Goal: Task Accomplishment & Management: Manage account settings

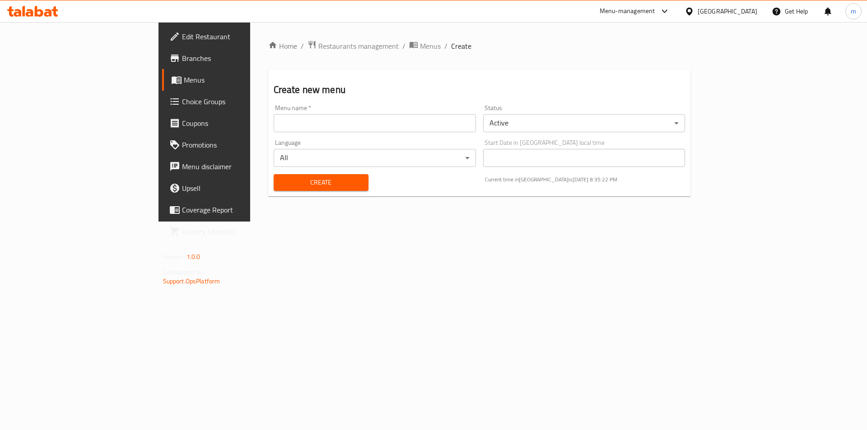
click at [184, 77] on span "Menus" at bounding box center [240, 79] width 112 height 11
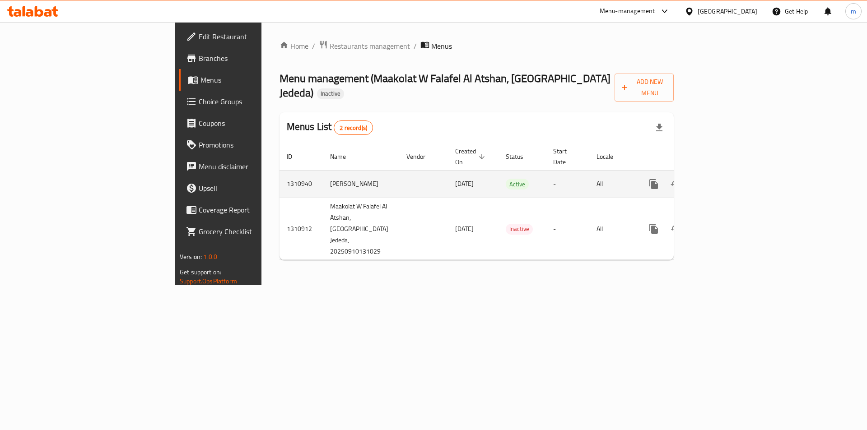
click at [724, 179] on icon "enhanced table" at bounding box center [718, 184] width 11 height 11
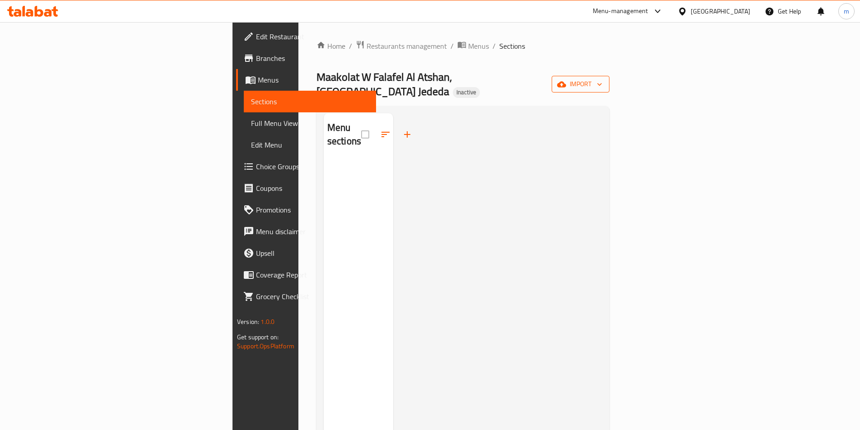
click at [602, 82] on span "import" at bounding box center [580, 84] width 43 height 11
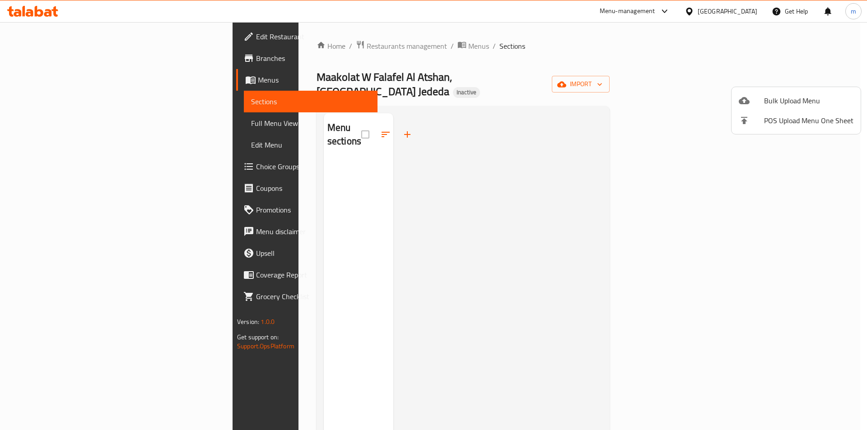
click at [742, 99] on icon at bounding box center [744, 100] width 11 height 7
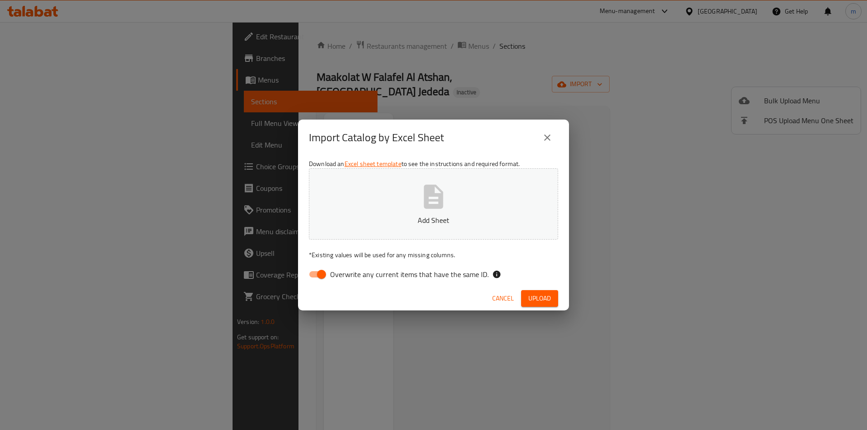
click at [314, 278] on input "Overwrite any current items that have the same ID." at bounding box center [321, 274] width 51 height 17
checkbox input "false"
click at [459, 209] on button "Add Sheet" at bounding box center [433, 203] width 249 height 71
click at [536, 306] on button "Upload" at bounding box center [539, 298] width 37 height 17
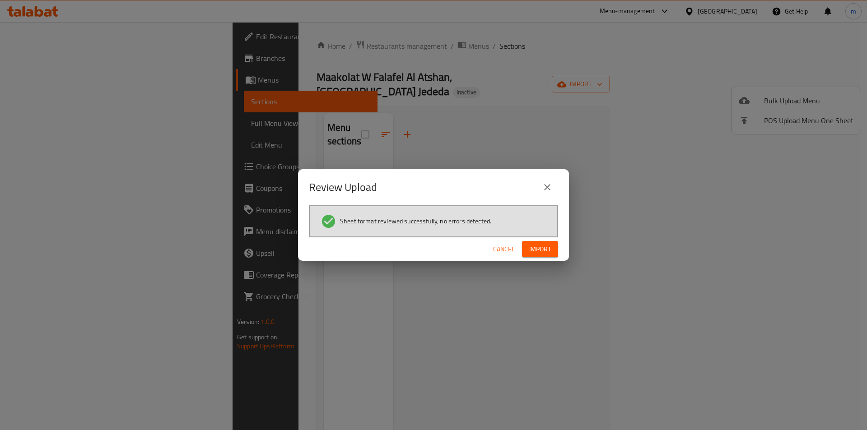
click at [539, 243] on button "Import" at bounding box center [540, 249] width 36 height 17
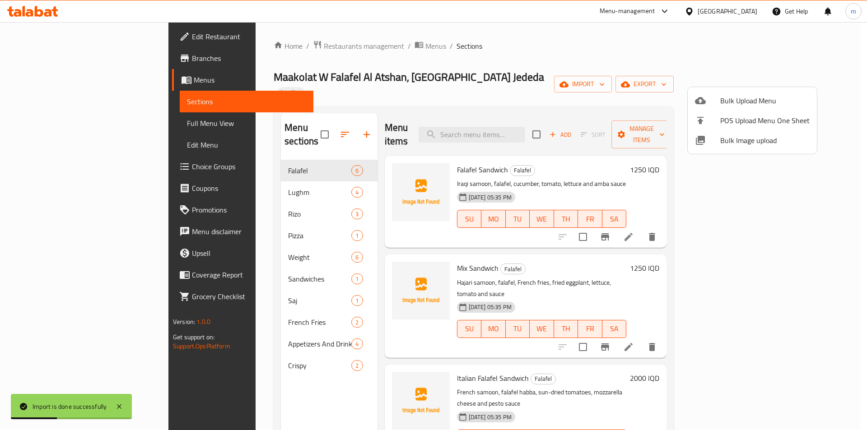
click at [81, 123] on div at bounding box center [433, 215] width 867 height 430
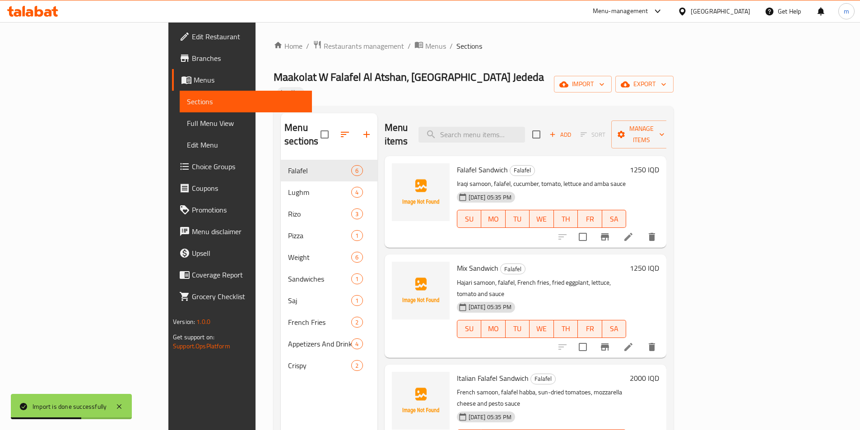
click at [187, 123] on span "Full Menu View" at bounding box center [246, 123] width 118 height 11
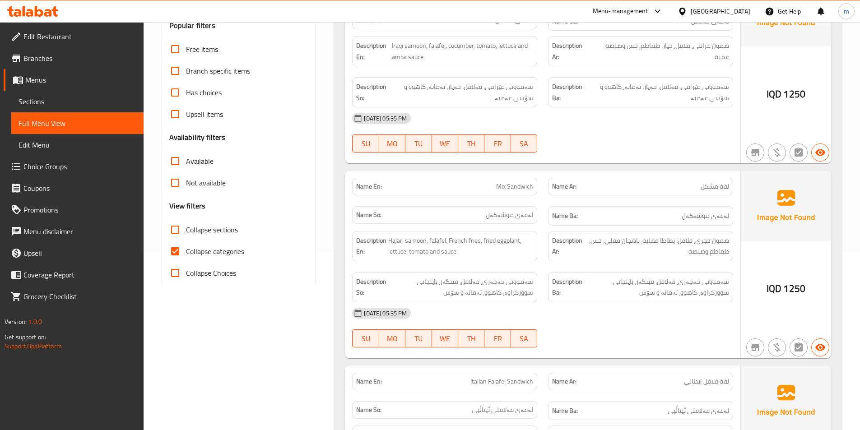
scroll to position [181, 0]
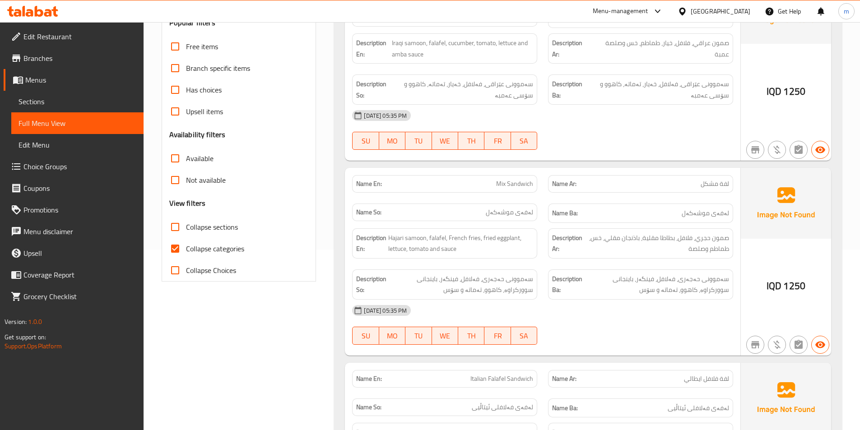
click at [175, 247] on input "Collapse categories" at bounding box center [175, 249] width 22 height 22
checkbox input "false"
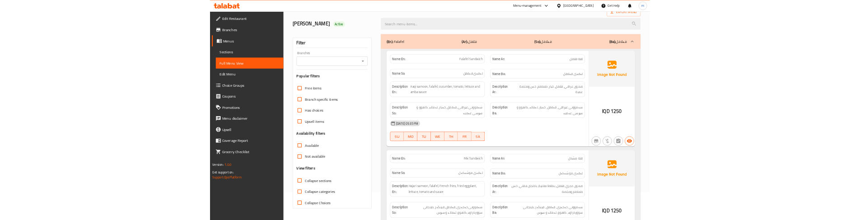
scroll to position [0, 0]
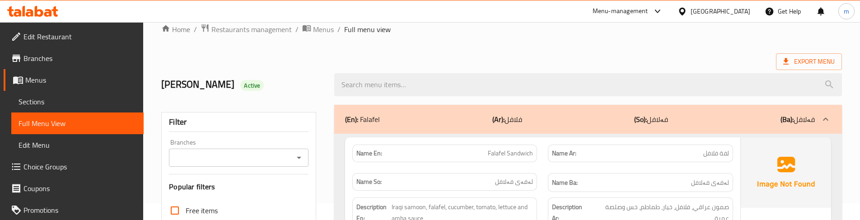
scroll to position [30, 0]
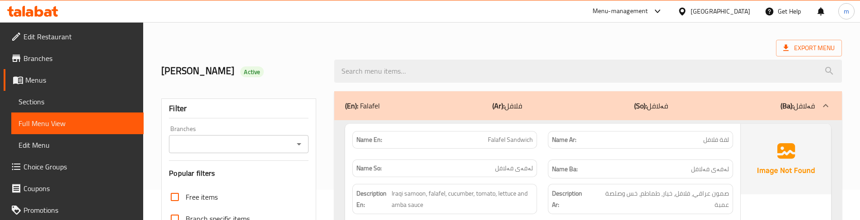
click at [545, 138] on div "Name Ar: لفة فلافل" at bounding box center [639, 139] width 195 height 28
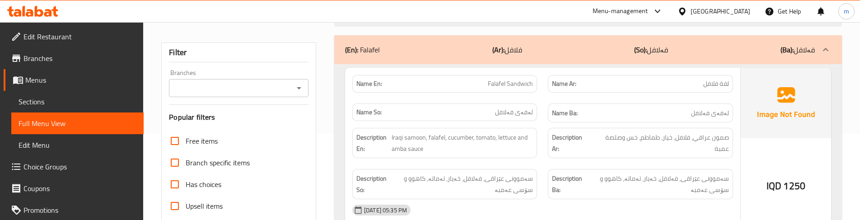
scroll to position [90, 0]
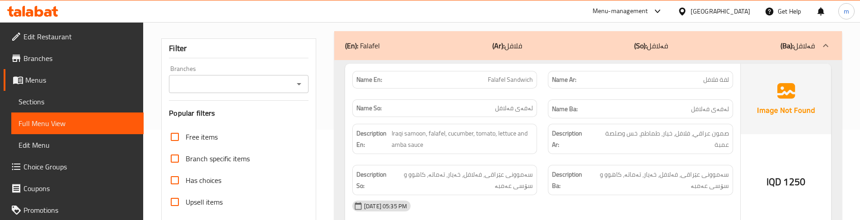
click at [538, 98] on div "Name So: لەفەی فەلافل" at bounding box center [444, 109] width 195 height 30
click at [497, 179] on span "سەموونی عێراقی، فەلافل، خەیار، تەماتە، کاهوو و سۆسی عەمبە" at bounding box center [462, 180] width 142 height 22
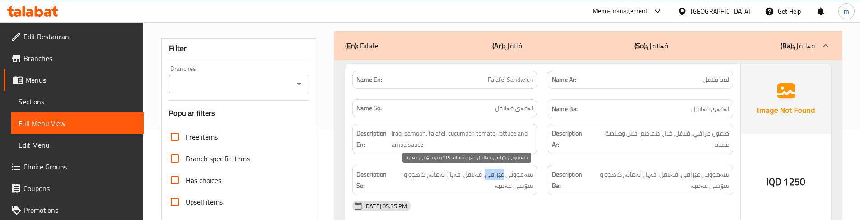
click at [497, 179] on span "سەموونی عێراقی، فەلافل، خەیار، تەماتە، کاهوو و سۆسی عەمبە" at bounding box center [462, 180] width 142 height 22
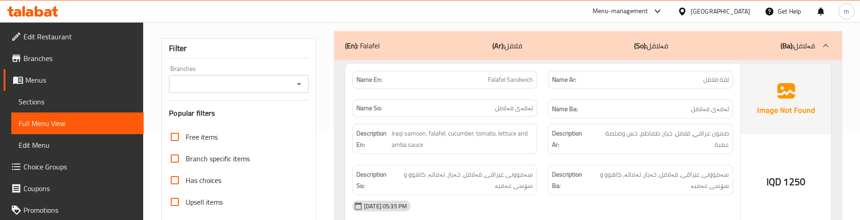
click at [557, 145] on strong "Description Ar:" at bounding box center [571, 139] width 38 height 22
click at [539, 147] on div "Description En: Iraqi samoon, falafel, cucumber, tomato, lettuce and amba sauce" at bounding box center [444, 138] width 195 height 41
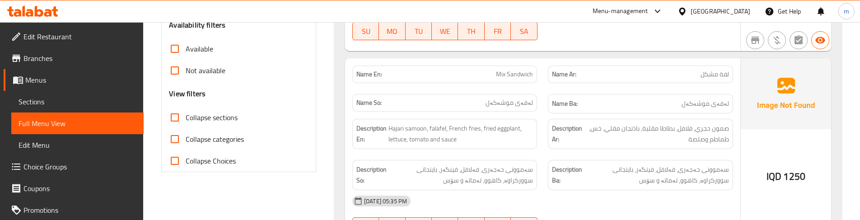
scroll to position [301, 0]
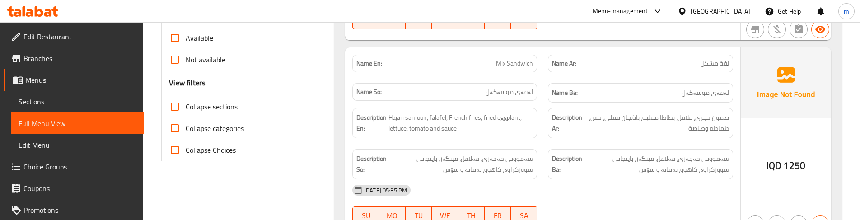
click at [543, 91] on div "Name Ba: لەفەی موشەکەل" at bounding box center [639, 93] width 195 height 30
click at [538, 130] on div "Description En: Hajari samoon, falafel, French fries, fried eggplant, lettuce, …" at bounding box center [444, 122] width 195 height 41
click at [547, 115] on div "Description Ar: صمون حجري، فلافل، بطاطا مقلية، باذنجان مقلي، خس، طماطم وصلصة" at bounding box center [639, 122] width 195 height 41
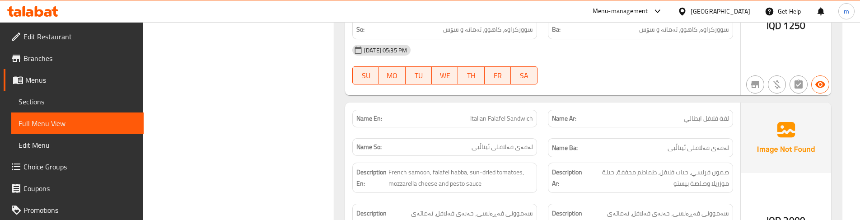
scroll to position [451, 0]
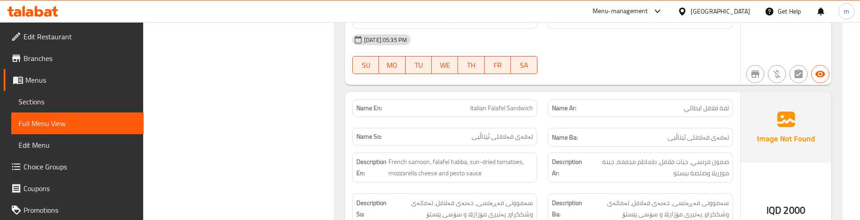
click at [493, 93] on div "Name En: Italian Falafel Sandwich Name Ar: لفة فلافل ايطالي Name So: لەفەی فەلا…" at bounding box center [542, 186] width 395 height 188
click at [494, 103] on span "Italian Falafel Sandwich" at bounding box center [501, 107] width 63 height 9
copy span "Italian Falafel Sandwich"
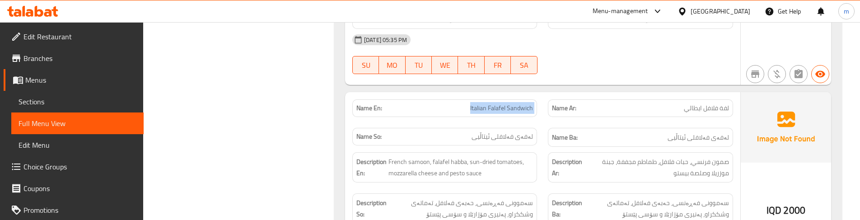
click at [534, 116] on div "Name En: Italian Falafel Sandwich" at bounding box center [444, 108] width 185 height 18
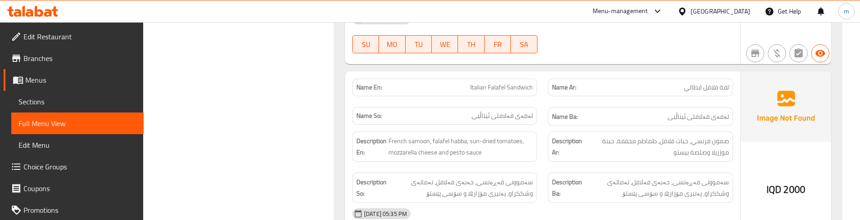
scroll to position [482, 0]
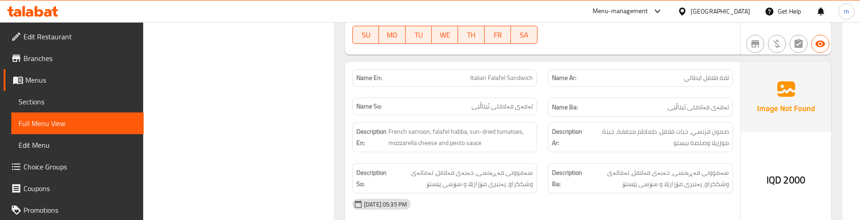
click at [504, 81] on span "Italian Falafel Sandwich" at bounding box center [501, 77] width 63 height 9
copy span "Italian Falafel Sandwich"
click at [540, 116] on div "Name So: لەفەی فەلافلی ئیتاڵیی" at bounding box center [444, 107] width 195 height 30
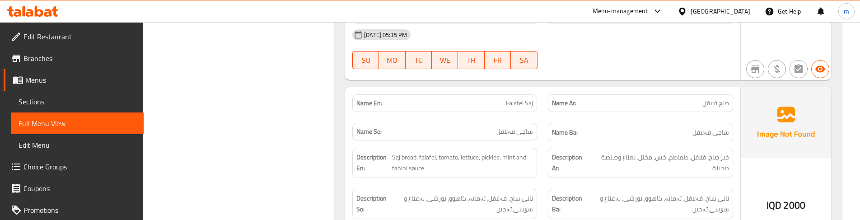
scroll to position [662, 0]
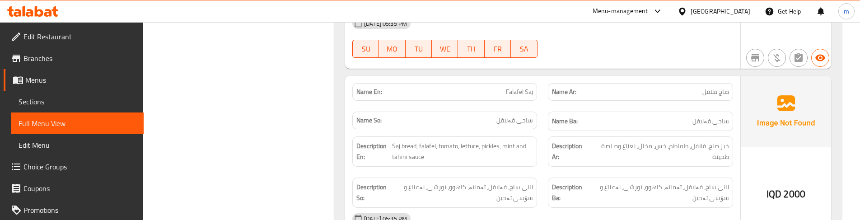
click at [534, 125] on div "Name So: ساجی فەلافل" at bounding box center [444, 121] width 185 height 18
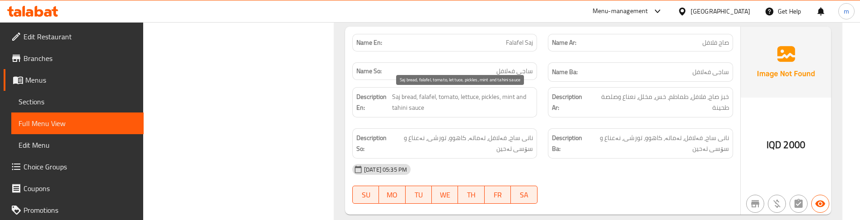
scroll to position [692, 0]
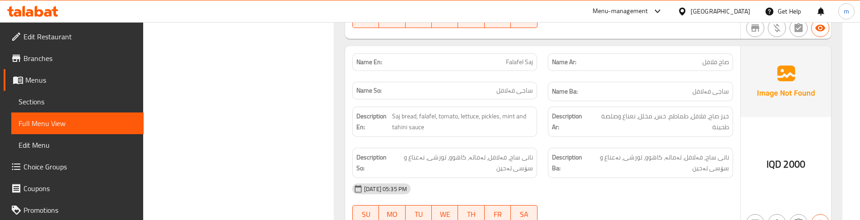
click at [541, 133] on div "Description En: Saj bread, falafel, tomato, lettuce, pickles, mint and tahini s…" at bounding box center [444, 121] width 195 height 41
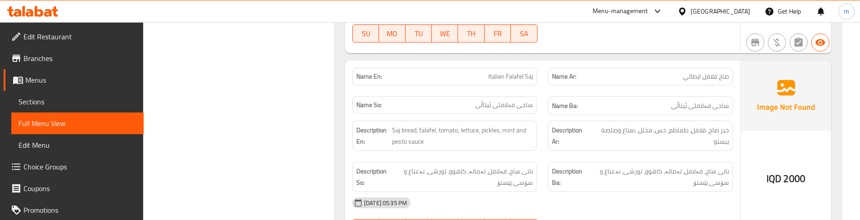
scroll to position [903, 0]
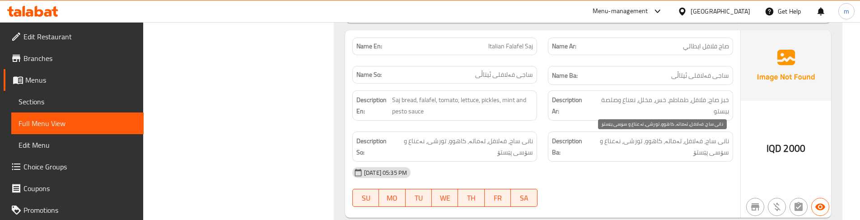
click at [702, 140] on span "نانی ساج، فەلافل، تەماتە، کاهوو، تورشی، نەعناع و سۆسی پێستۆ" at bounding box center [658, 146] width 141 height 22
click at [540, 128] on div "Description So: نانی ساج، فەلافل، تەماتە، کاهوو، تورشی، نەعناع و سۆسی پێستۆ" at bounding box center [444, 146] width 195 height 41
click at [547, 130] on div "Description Ba: نانی ساج، فەلافل، تەماتە، کاهوو، تورشی، نەعناع و سۆسی پێستۆ" at bounding box center [639, 146] width 195 height 41
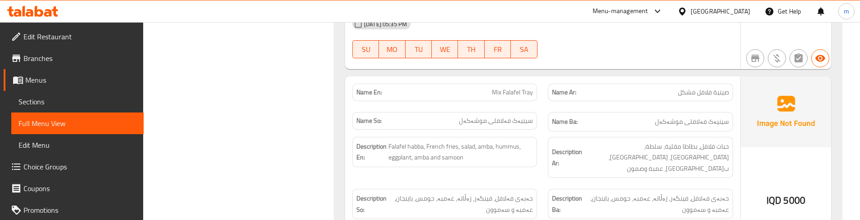
scroll to position [1053, 0]
click at [541, 164] on div "Description En: Falafel habba, French fries, salad, amba, hummus, eggplant, amb…" at bounding box center [444, 156] width 195 height 52
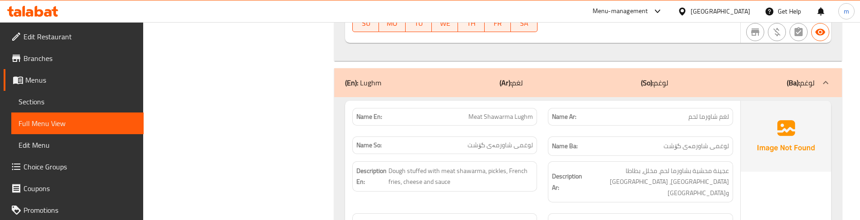
scroll to position [1294, 0]
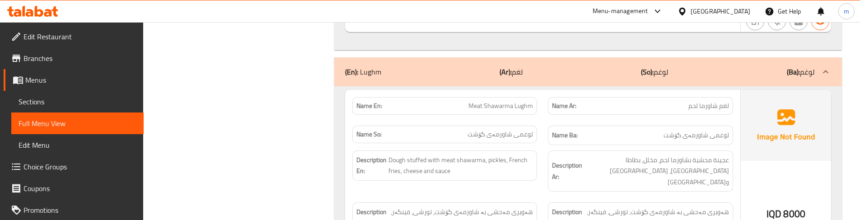
click at [549, 169] on div "Description Ar: عجينة محشية بشاورما لحم، مخلل، بطاطا مقلية، جبنة وصلصة" at bounding box center [639, 171] width 195 height 52
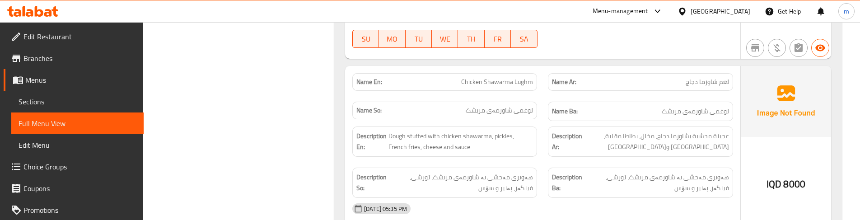
scroll to position [1535, 0]
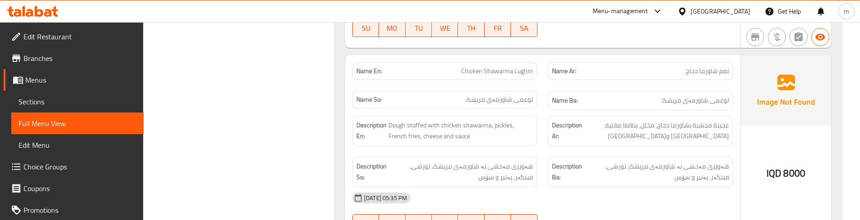
click at [536, 62] on div "Name En: Chicken Shawarma Lughm" at bounding box center [444, 71] width 185 height 18
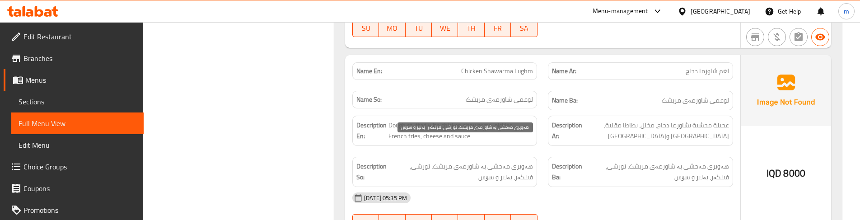
click at [504, 161] on span "هەویری مەحشی بە شاورمەی مریشک، تورشی، فینگەر، پەنیر و سۆس" at bounding box center [461, 172] width 143 height 22
click at [505, 161] on span "هەویری مەحشی بە شاورمەی مریشک، تورشی، فینگەر، پەنیر و سۆس" at bounding box center [461, 172] width 143 height 22
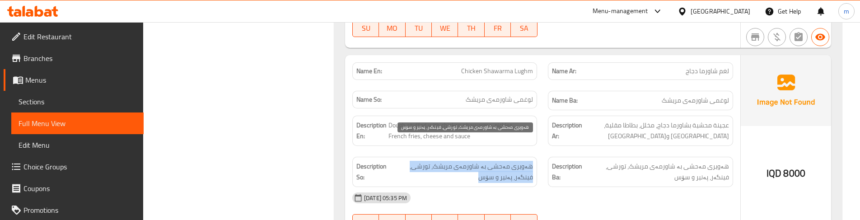
click at [505, 161] on span "هەویری مەحشی بە شاورمەی مریشک، تورشی، فینگەر، پەنیر و سۆس" at bounding box center [461, 172] width 143 height 22
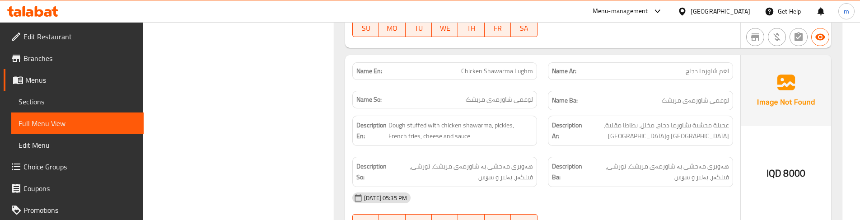
click at [539, 128] on div "Description En: Dough stuffed with chicken shawarma, pickles, French fries, che…" at bounding box center [444, 130] width 195 height 41
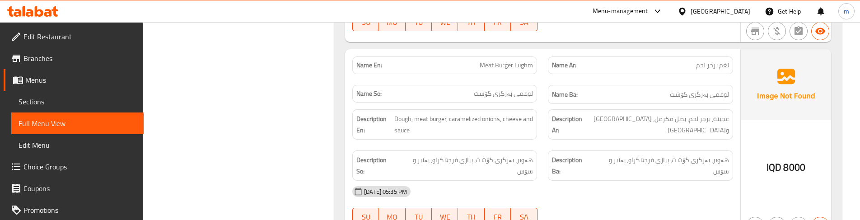
scroll to position [1746, 0]
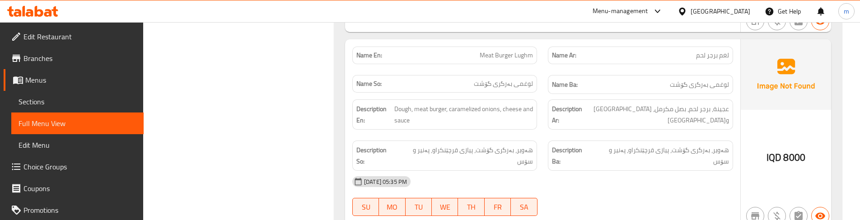
click at [540, 70] on div "Name So: لوغمی بەرگری گۆشت" at bounding box center [444, 85] width 195 height 30
click at [558, 135] on div "Description Ba: هەویر، بەرگری گۆشت، پیازی قرچێنکراو، پەنیر و سۆس" at bounding box center [639, 155] width 195 height 41
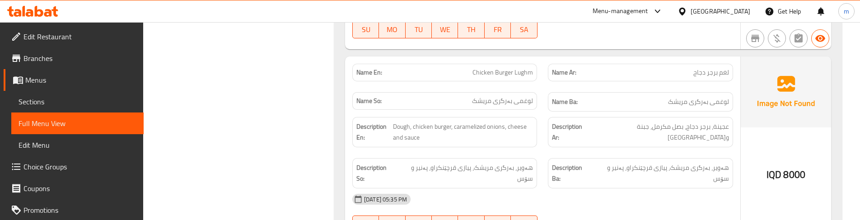
scroll to position [1926, 0]
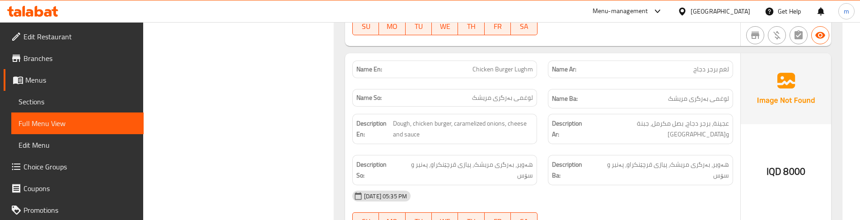
click at [551, 149] on div "Description Ba: هەویر، بەرگری مریشک، پیازی قرچێنکراو، پەنیر و سۆس" at bounding box center [639, 169] width 195 height 41
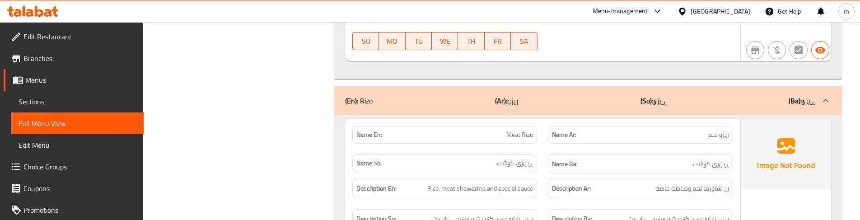
scroll to position [2107, 0]
click at [543, 149] on div "Name Ba: ڕیزۆی گۆشت" at bounding box center [639, 164] width 195 height 30
click at [543, 173] on div "Description Ar: رز، شاورما لحم وصلصة خاصة" at bounding box center [639, 188] width 195 height 30
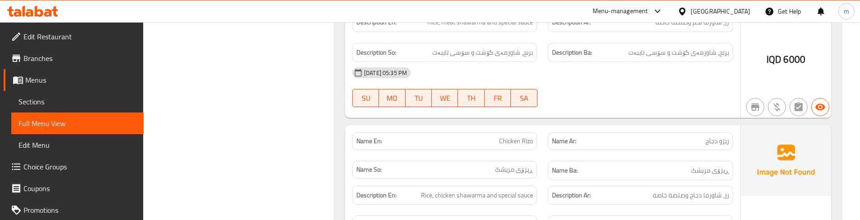
scroll to position [2287, 0]
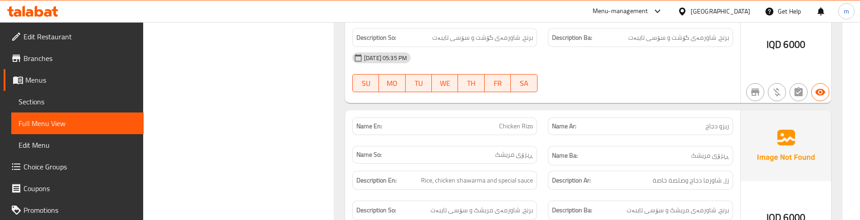
click at [539, 165] on div "Description En: Rice, chicken shawarma and special sauce" at bounding box center [444, 180] width 195 height 30
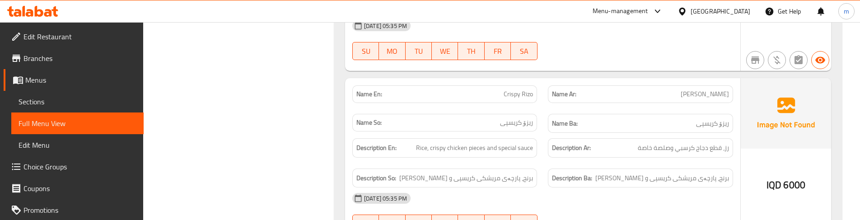
scroll to position [2498, 0]
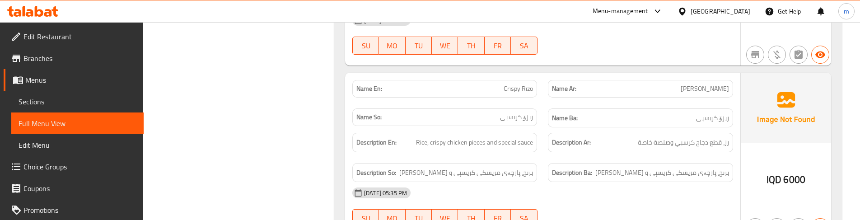
click at [542, 158] on div "Description So: برنج، پارچەی مریشکی کریسپی و سۆسی تایبەت" at bounding box center [444, 173] width 195 height 30
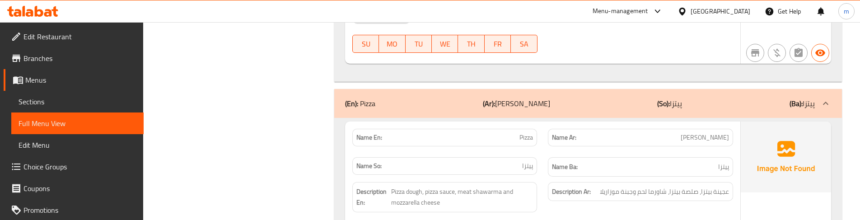
scroll to position [2678, 0]
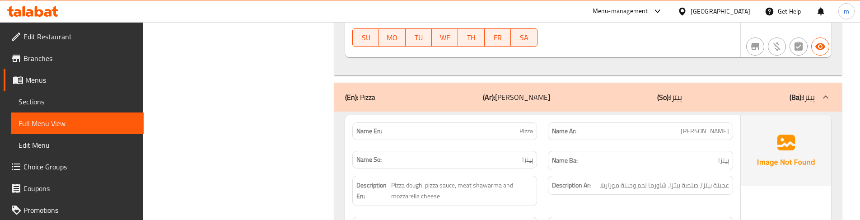
click at [543, 170] on div "Description Ar: عجينة بيتزا، صلصة بيتزا، شاورما لحم وجبنة موزاريلا" at bounding box center [639, 190] width 195 height 41
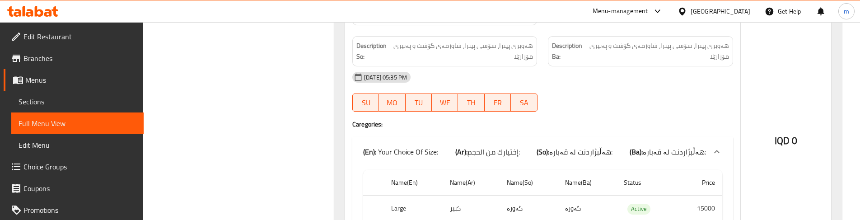
scroll to position [2889, 0]
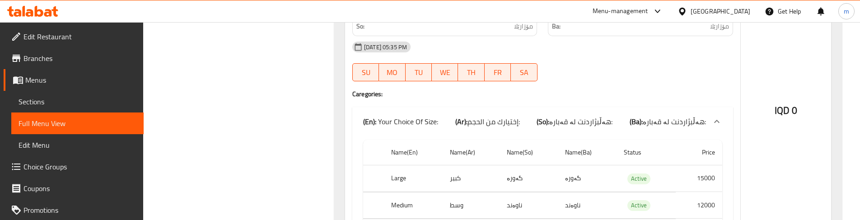
click at [549, 165] on td "گەورە" at bounding box center [528, 178] width 58 height 27
click at [531, 165] on td "گەورە" at bounding box center [528, 178] width 58 height 27
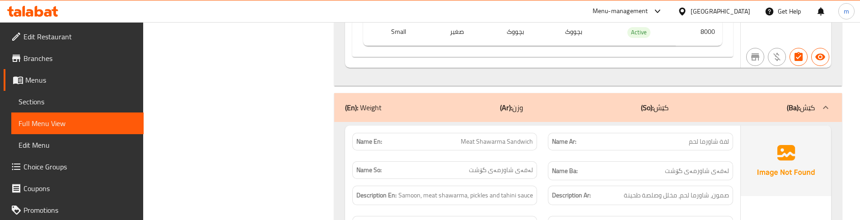
scroll to position [3100, 0]
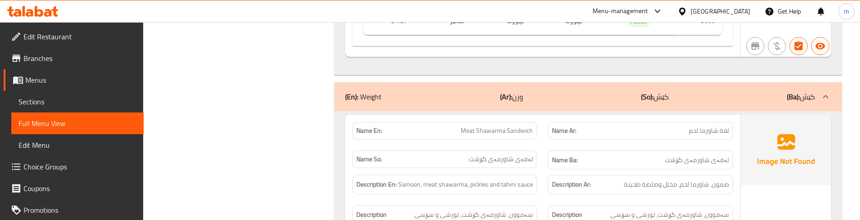
click at [539, 169] on div "Description En: Samoon, meat shawarma, pickles and tahini sauce" at bounding box center [444, 184] width 195 height 30
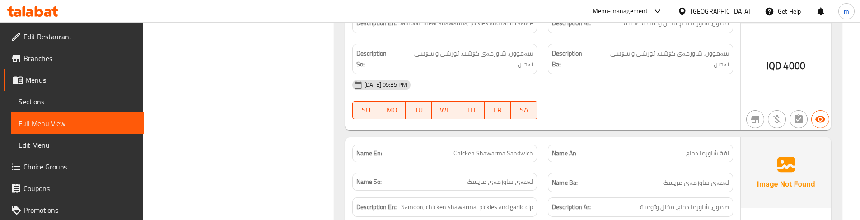
scroll to position [3281, 0]
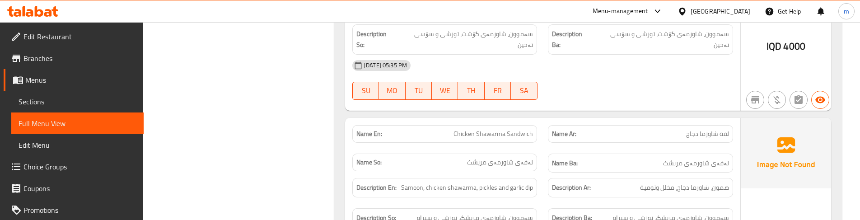
click at [535, 178] on div "Description En: Samoon, chicken shawarma, pickles and garlic dip" at bounding box center [444, 187] width 185 height 19
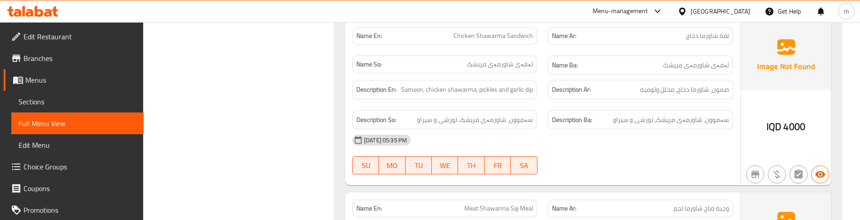
scroll to position [3310, 0]
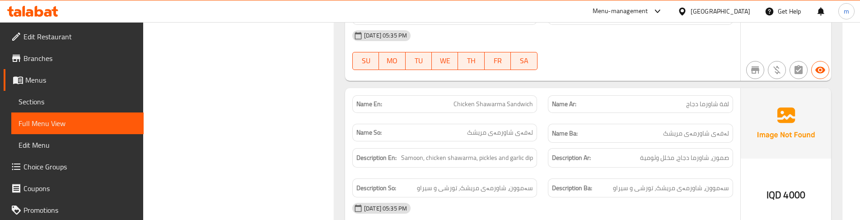
click at [603, 178] on div "Description Ba: سەموون، شاورمەی مریشک، تورشی و سیراو" at bounding box center [640, 187] width 185 height 19
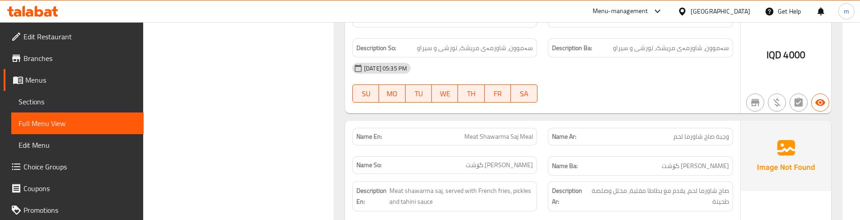
scroll to position [3461, 0]
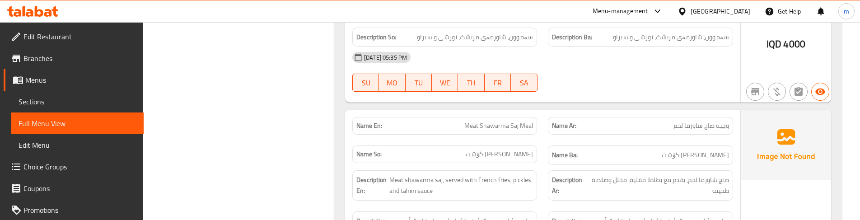
click at [540, 165] on div "Description En: Meat shawarma saj, served with French fries, pickles and tahini…" at bounding box center [444, 185] width 195 height 41
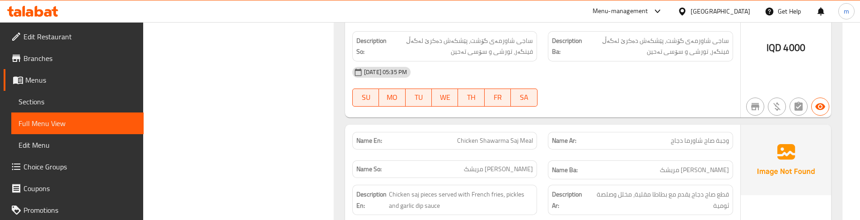
scroll to position [3671, 0]
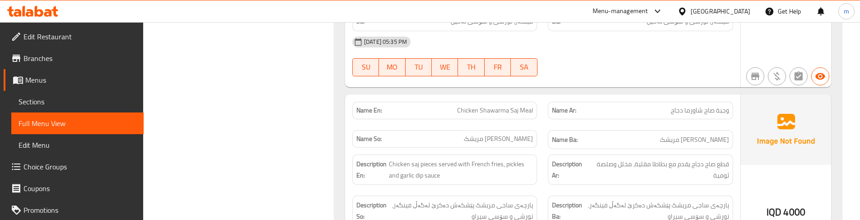
click at [535, 195] on div "Description So: پارچەی ساجی مریشک پێشکەش دەکرێ لەگەڵ فینگەر، تورشی و سۆسی سیراو" at bounding box center [444, 210] width 185 height 30
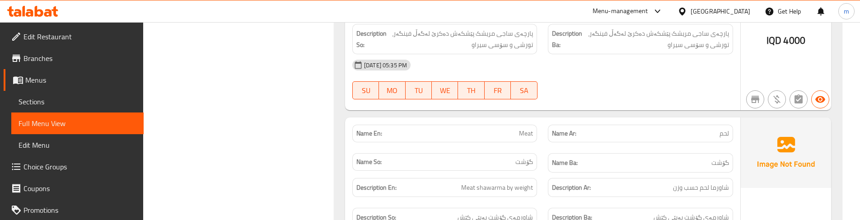
scroll to position [3852, 0]
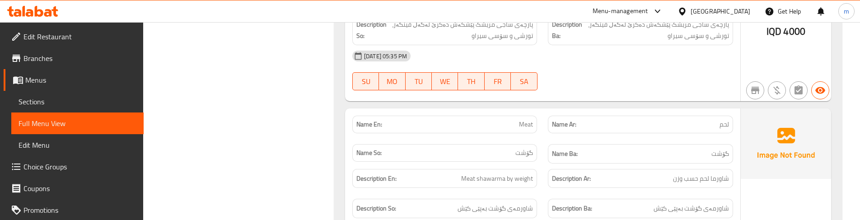
click at [538, 163] on div "Description En: Meat shawarma by weight" at bounding box center [444, 178] width 195 height 30
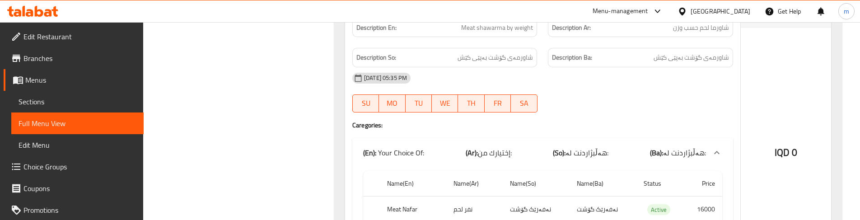
scroll to position [4033, 0]
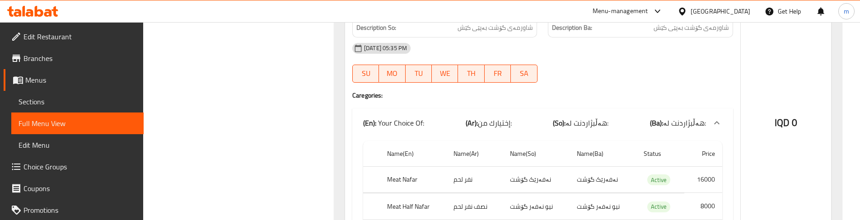
drag, startPoint x: 703, startPoint y: 178, endPoint x: 717, endPoint y: 178, distance: 13.5
click at [548, 193] on td "نیو نەفەر گۆشت" at bounding box center [535, 206] width 67 height 27
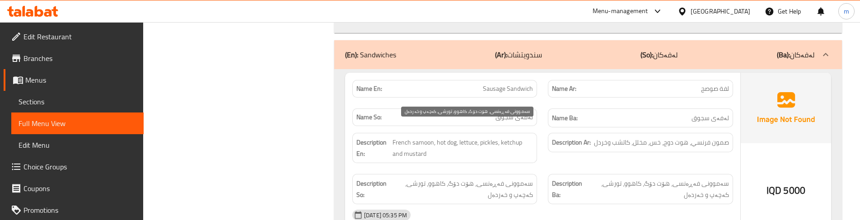
scroll to position [4605, 0]
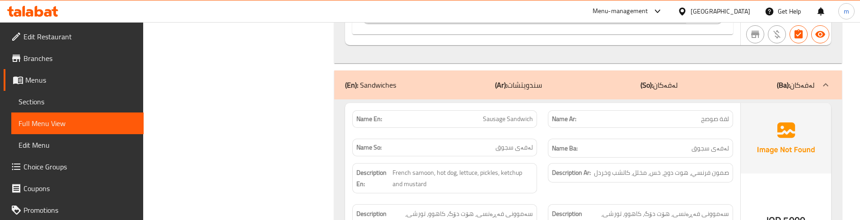
click at [695, 143] on span "لەفەی سجوق" at bounding box center [709, 148] width 37 height 11
click at [708, 143] on span "لەفەی سجوق" at bounding box center [709, 148] width 37 height 11
click at [706, 143] on span "لەفەی سجوق" at bounding box center [709, 148] width 37 height 11
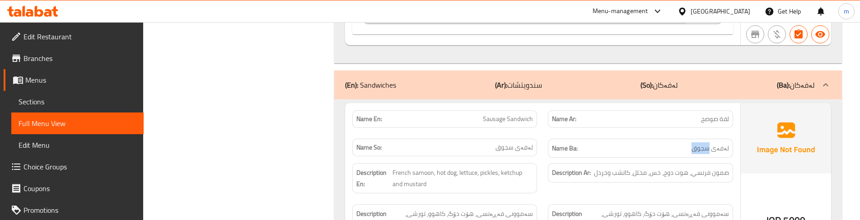
copy span "سجوق"
click at [596, 167] on span "صمون فرنسي، هوت دوج، خس، مخلل، كاتشب وخردل" at bounding box center [661, 172] width 135 height 11
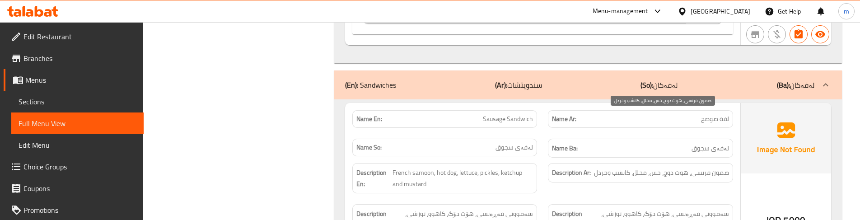
click at [596, 167] on span "صمون فرنسي، هوت دوج، خس، مخلل، كاتشب وخردل" at bounding box center [661, 172] width 135 height 11
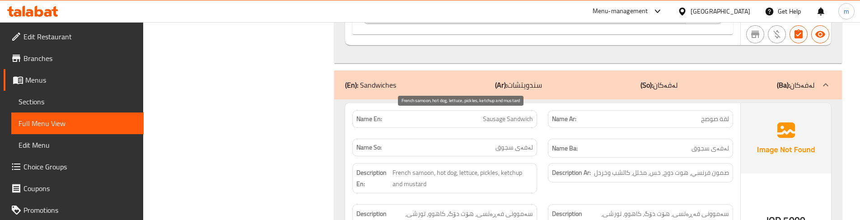
click at [408, 167] on span "French samoon, hot dog, lettuce, pickles, ketchup and mustard" at bounding box center [462, 178] width 141 height 22
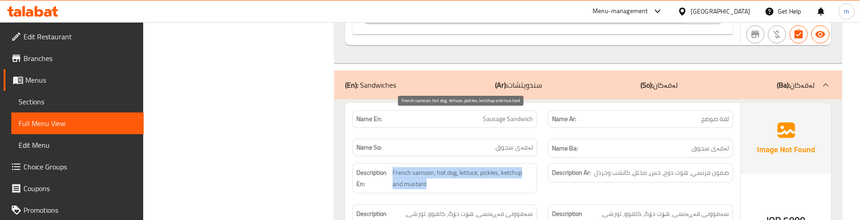
click at [408, 167] on span "French samoon, hot dog, lettuce, pickles, ketchup and mustard" at bounding box center [462, 178] width 141 height 22
click at [406, 167] on span "French samoon, hot dog, lettuce, pickles, ketchup and mustard" at bounding box center [462, 178] width 141 height 22
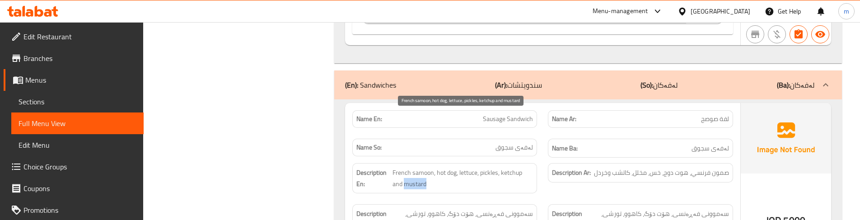
click at [406, 167] on span "French samoon, hot dog, lettuce, pickles, ketchup and mustard" at bounding box center [462, 178] width 141 height 22
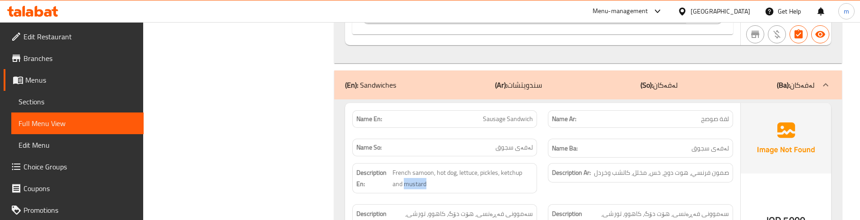
click at [508, 158] on div "Description En: French samoon, hot dog, lettuce, pickles, ketchup and mustard" at bounding box center [444, 178] width 195 height 41
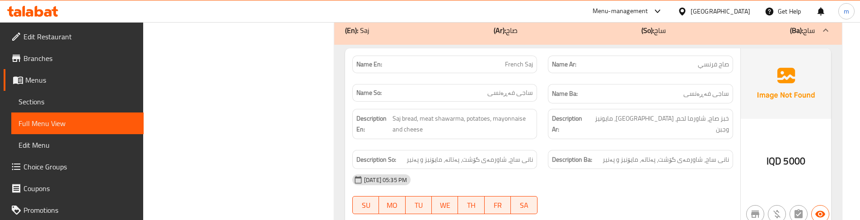
scroll to position [4906, 0]
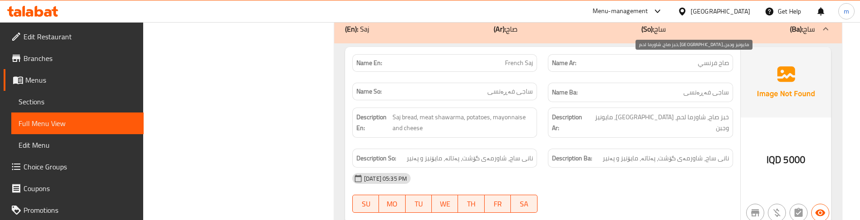
click at [664, 112] on span "خبز صاج، شاورما لحم، [GEOGRAPHIC_DATA]، مايونيز وجبن" at bounding box center [659, 123] width 139 height 22
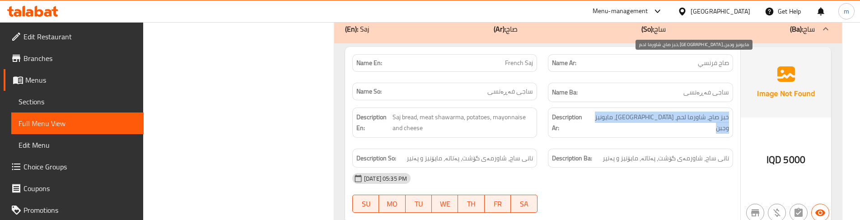
click at [664, 112] on span "خبز صاج، شاورما لحم، [GEOGRAPHIC_DATA]، مايونيز وجبن" at bounding box center [659, 123] width 139 height 22
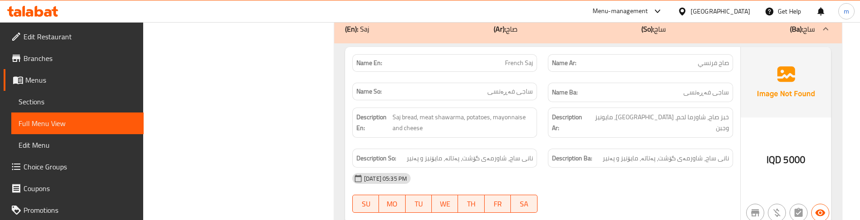
click at [667, 153] on span "نانی ساج، شاورمەی گۆشت، پەتاتە، مایۆنیز و پەنیر" at bounding box center [665, 158] width 126 height 11
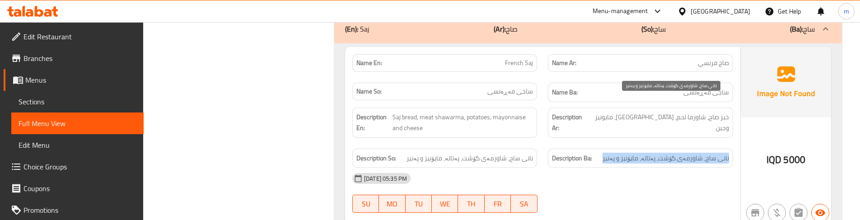
click at [667, 153] on span "نانی ساج، شاورمەی گۆشت، پەتاتە، مایۆنیز و پەنیر" at bounding box center [665, 158] width 126 height 11
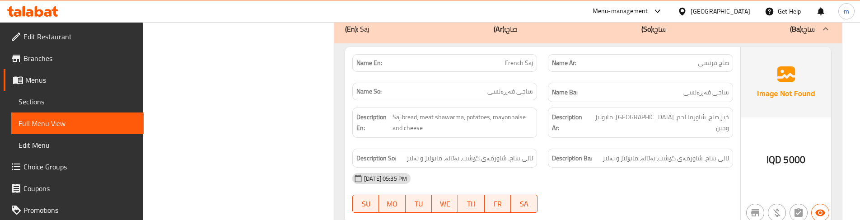
click at [543, 102] on div "Description Ar: خبز صاج، شاورما لحم، بطاطا، مايونيز وجبن" at bounding box center [639, 122] width 195 height 41
click at [548, 143] on div "Description Ba: نانی ساج، شاورمەی گۆشت، پەتاتە، مایۆنیز و پەنیر" at bounding box center [639, 158] width 195 height 30
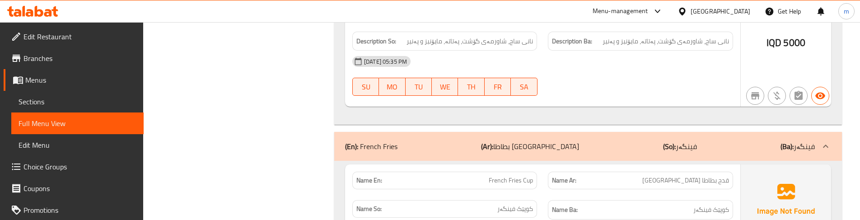
scroll to position [5056, 0]
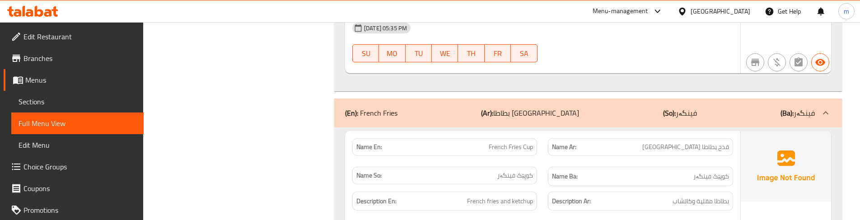
click at [538, 186] on div "Description En: French fries and ketchup" at bounding box center [444, 201] width 195 height 30
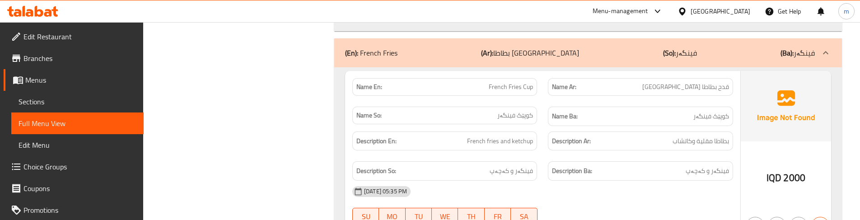
scroll to position [5267, 0]
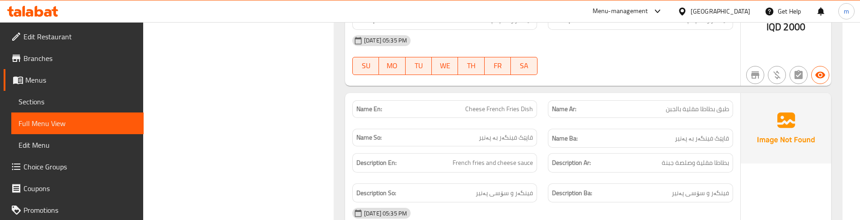
click at [537, 148] on div "Description En: French fries and cheese sauce" at bounding box center [444, 163] width 195 height 30
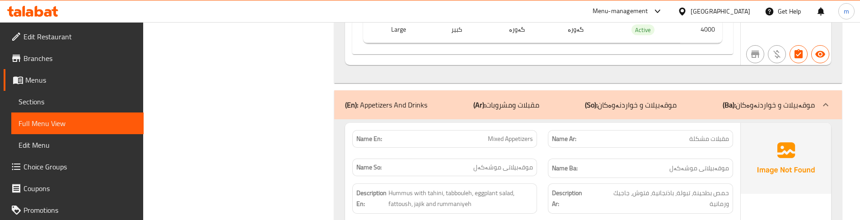
scroll to position [5598, 0]
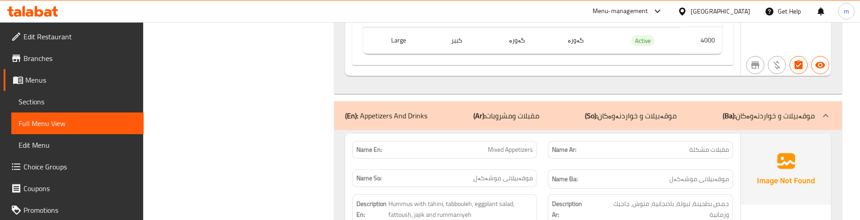
click at [536, 164] on div "Name So: موقەبیلاتی موشەکەل" at bounding box center [444, 179] width 195 height 30
click at [544, 135] on div "Name Ar: مقبلات مشكلة" at bounding box center [639, 149] width 195 height 28
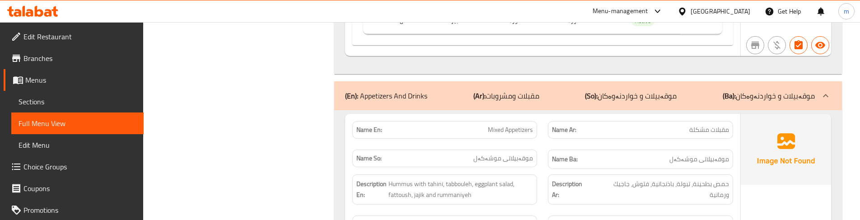
scroll to position [5628, 0]
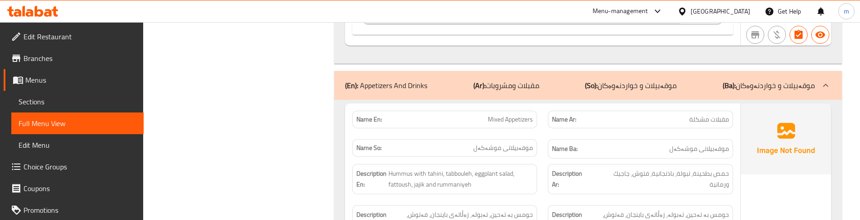
click at [548, 139] on div "Name Ba: موقەبیلاتی موشەکەل" at bounding box center [640, 148] width 185 height 19
click at [546, 200] on div "Description Ba: حومس بە تەحین، تەبولە، زەڵاتەی باینجان، فەتوش، جاجیک و ڕومانیە" at bounding box center [639, 220] width 195 height 41
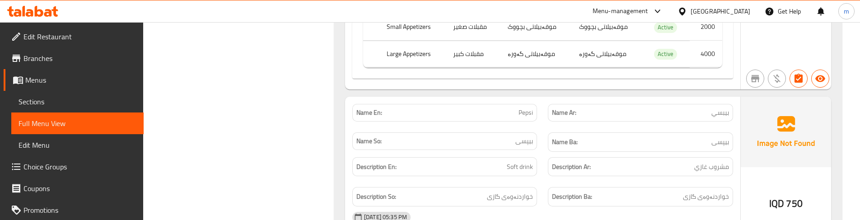
scroll to position [5989, 0]
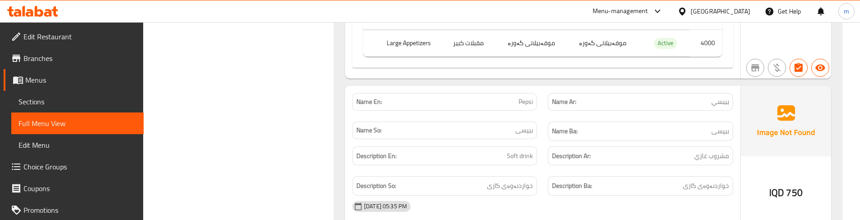
click at [542, 141] on div "Description En: Soft drink" at bounding box center [444, 156] width 195 height 30
click at [539, 141] on div "Description En: Soft drink" at bounding box center [444, 156] width 195 height 30
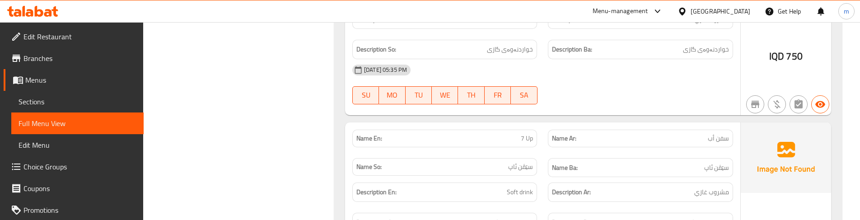
scroll to position [6139, 0]
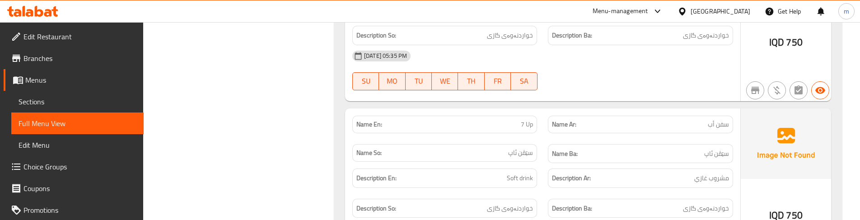
click at [538, 163] on div "Description En: Soft drink" at bounding box center [444, 178] width 195 height 30
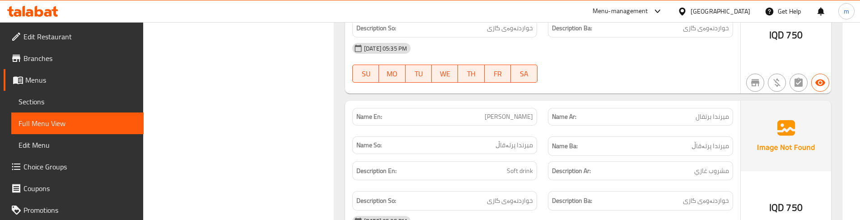
scroll to position [6320, 0]
click at [538, 155] on div "Description En: Soft drink" at bounding box center [444, 170] width 195 height 30
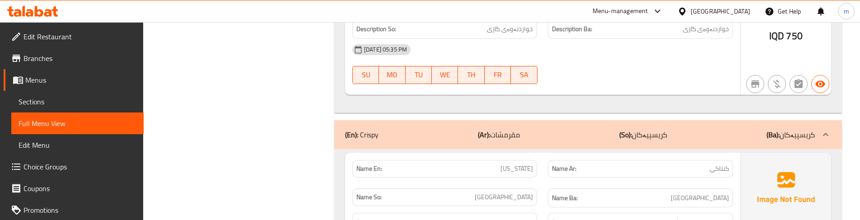
scroll to position [6501, 0]
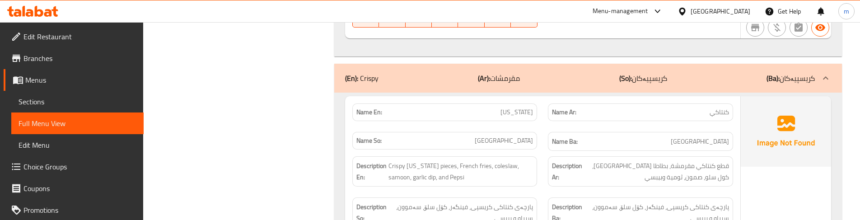
scroll to position [6561, 0]
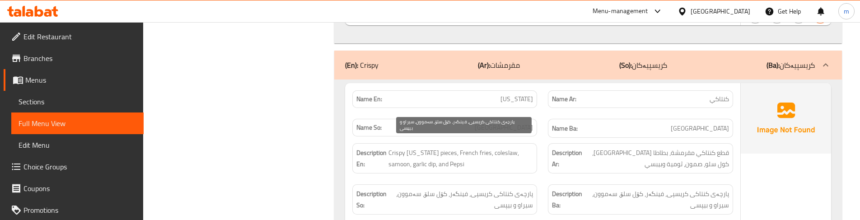
click at [431, 188] on span "پارچەی کنتاکی کریسپی، فینگەر، کۆل سلۆ، سەموون، سیراو و بیپسی" at bounding box center [461, 199] width 143 height 22
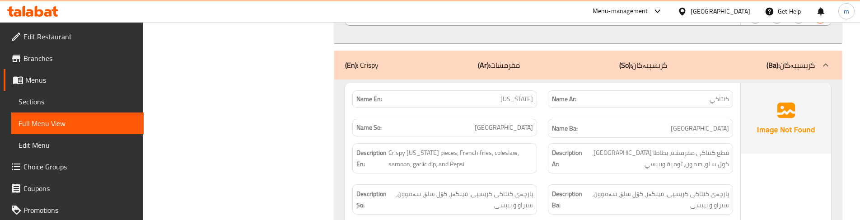
click at [561, 143] on div "Description Ar: قطع كنتاكي مقرمشة، بطاطا مقلية، كول سلو، صمون، ثومية وبيبسي" at bounding box center [640, 158] width 185 height 30
click at [551, 138] on div "Description Ar: قطع كنتاكي مقرمشة، بطاطا مقلية، كول سلو، صمون، ثومية وبيبسي" at bounding box center [639, 158] width 195 height 41
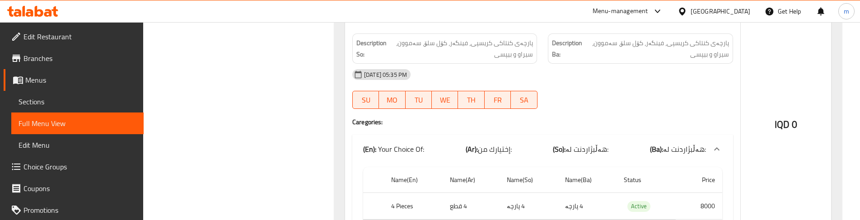
scroll to position [6741, 0]
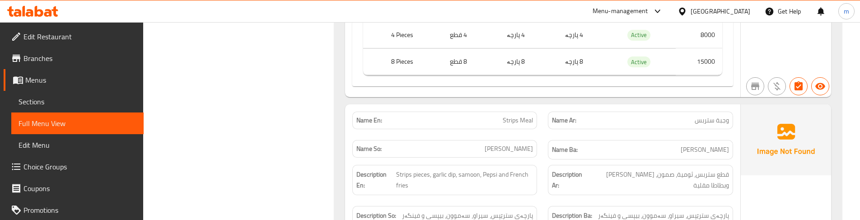
scroll to position [6892, 0]
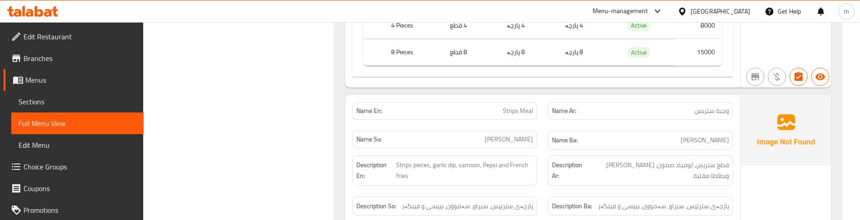
click at [543, 97] on div "Name Ar: وجبة ستربس" at bounding box center [639, 111] width 195 height 28
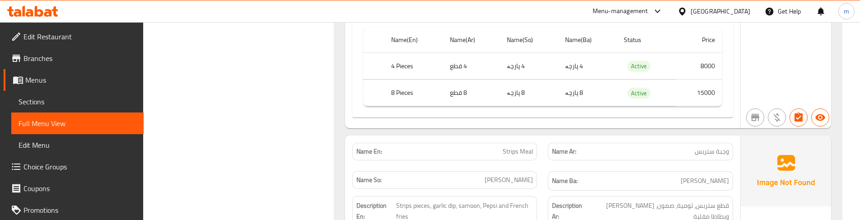
scroll to position [6862, 0]
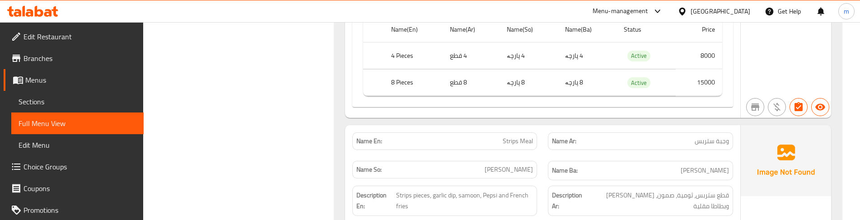
click at [560, 180] on div "Description Ar: قطع ستربس، ثومية، صمون، بيبسي وبطاطا مقلية" at bounding box center [639, 200] width 195 height 41
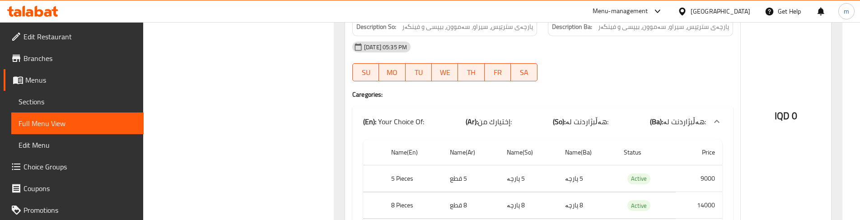
scroll to position [7073, 0]
click at [567, 191] on td "8 پارچە" at bounding box center [587, 204] width 59 height 27
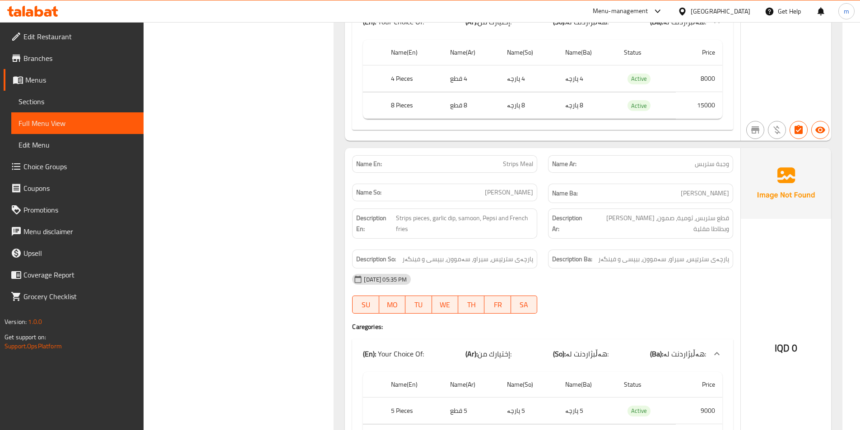
scroll to position [6829, 0]
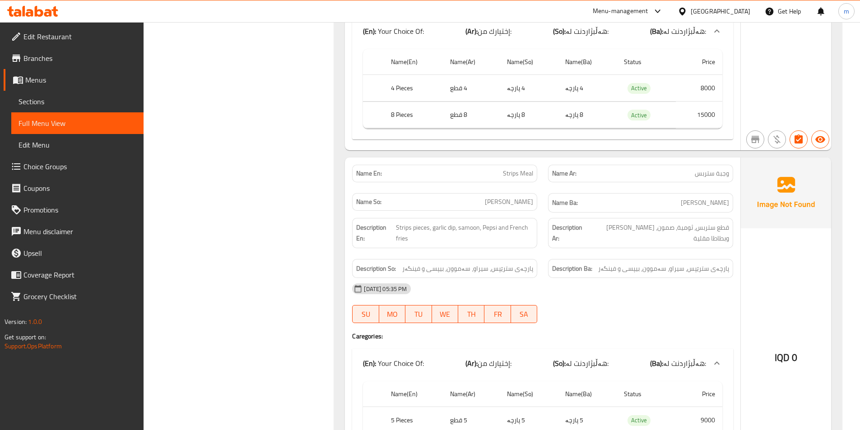
click at [50, 108] on link "Sections" at bounding box center [77, 102] width 132 height 22
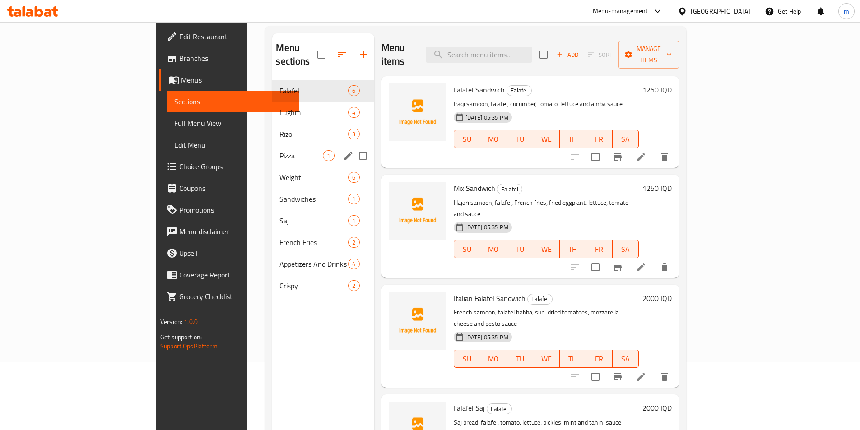
scroll to position [66, 0]
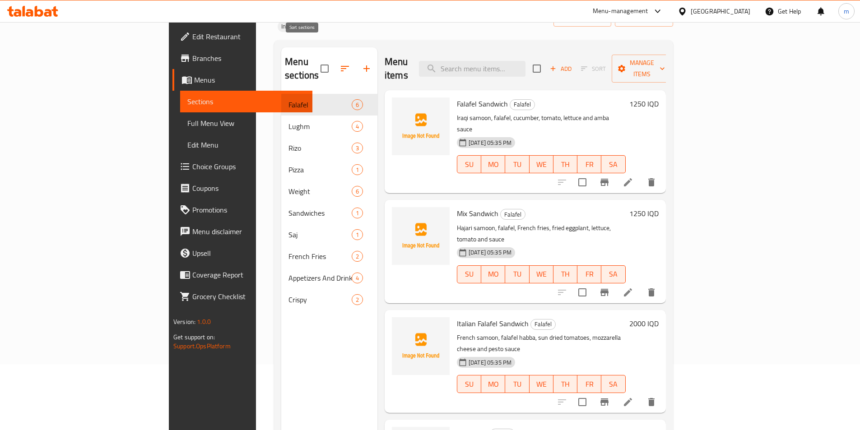
click at [339, 63] on icon "button" at bounding box center [344, 68] width 11 height 11
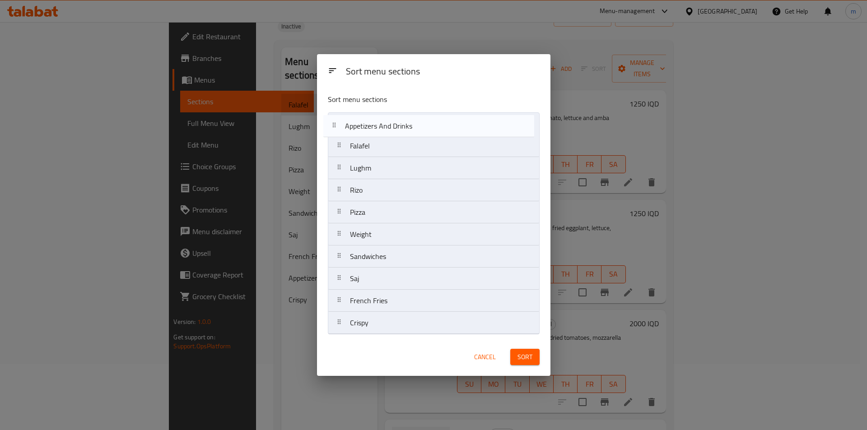
drag, startPoint x: 372, startPoint y: 311, endPoint x: 364, endPoint y: 130, distance: 181.7
click at [364, 130] on nav "Falafel Lughm Rizo Pizza Weight Sandwiches Saj French Fries Appetizers And Drin…" at bounding box center [434, 223] width 212 height 222
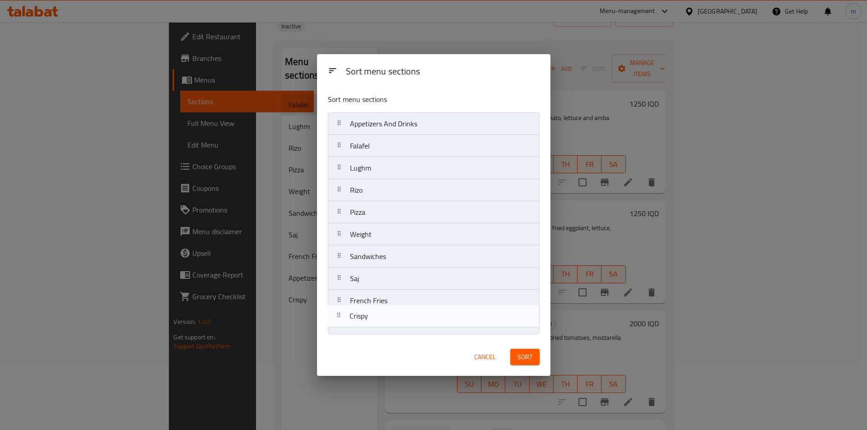
drag, startPoint x: 359, startPoint y: 324, endPoint x: 358, endPoint y: 315, distance: 9.0
click at [358, 315] on nav "Appetizers And Drinks Falafel Lughm Rizo Pizza Weight Sandwiches Saj French Fri…" at bounding box center [434, 223] width 212 height 222
click at [362, 325] on nav "Appetizers And Drinks Falafel Lughm Rizo Pizza Weight Sandwiches Saj French Fri…" at bounding box center [434, 223] width 212 height 222
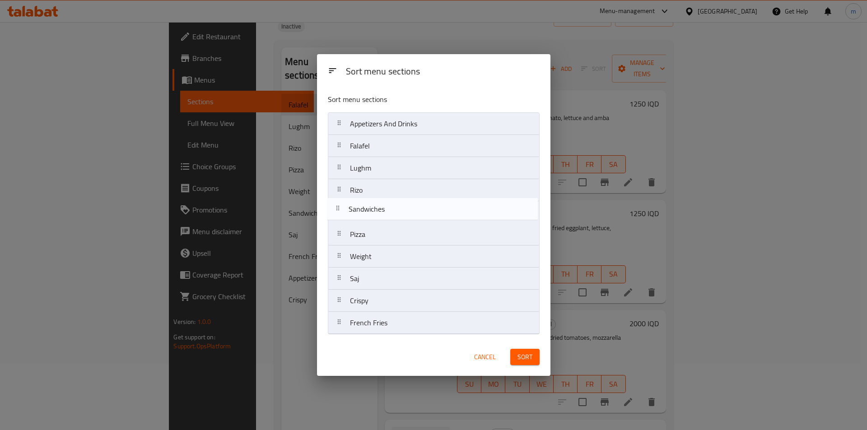
drag, startPoint x: 376, startPoint y: 256, endPoint x: 375, endPoint y: 201, distance: 55.1
click at [375, 201] on nav "Appetizers And Drinks Falafel Lughm Rizo Pizza Weight Sandwiches Saj Crispy Fre…" at bounding box center [434, 223] width 212 height 222
drag, startPoint x: 371, startPoint y: 241, endPoint x: 376, endPoint y: 191, distance: 50.4
click at [376, 191] on nav "Appetizers And Drinks Falafel Lughm Rizo Sandwiches Pizza Weight Saj Crispy Fre…" at bounding box center [434, 223] width 212 height 222
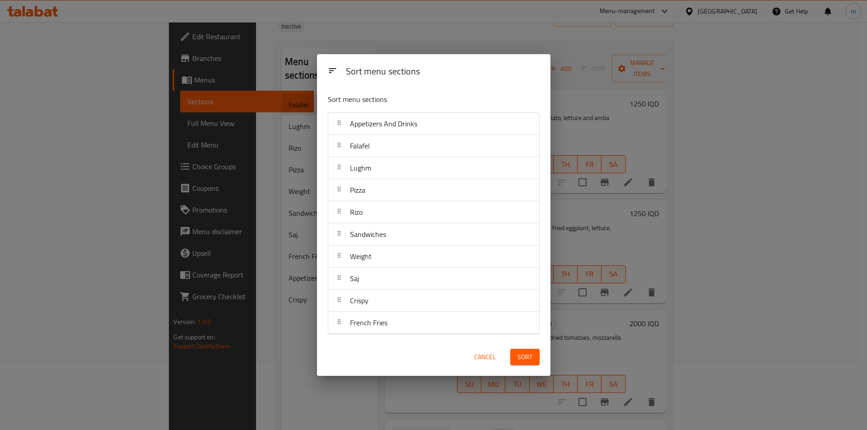
click at [528, 354] on span "Sort" at bounding box center [524, 357] width 15 height 11
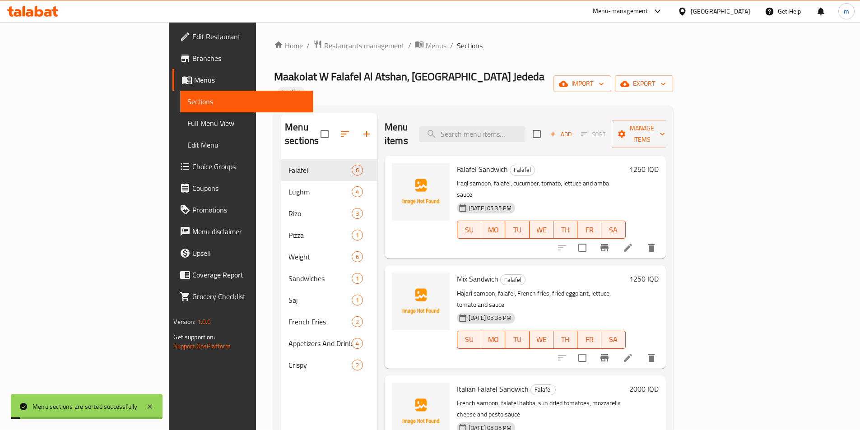
scroll to position [0, 0]
click at [385, 167] on div "Falafel Sandwich Falafel Iraqi samoon, falafel, cucumber, tomato, lettuce and a…" at bounding box center [525, 207] width 281 height 103
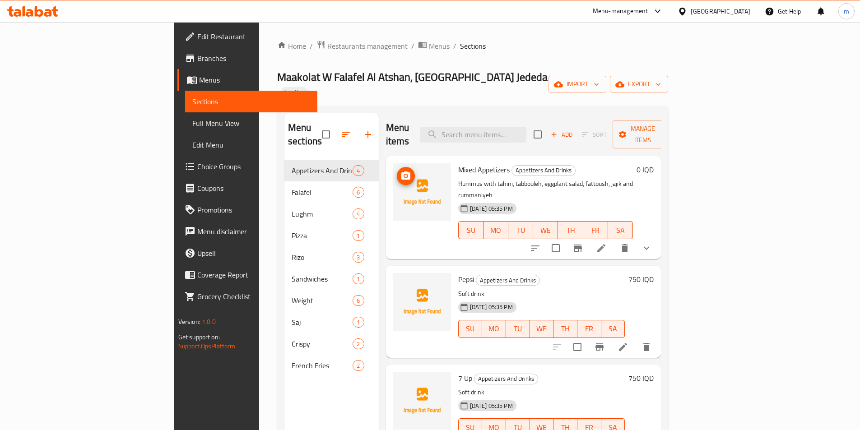
click at [400, 171] on icon "upload picture" at bounding box center [405, 176] width 11 height 11
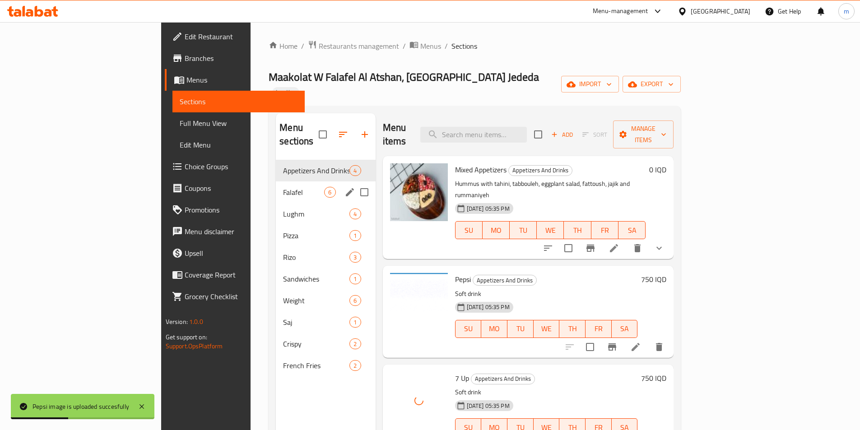
click at [283, 187] on span "Falafel" at bounding box center [303, 192] width 41 height 11
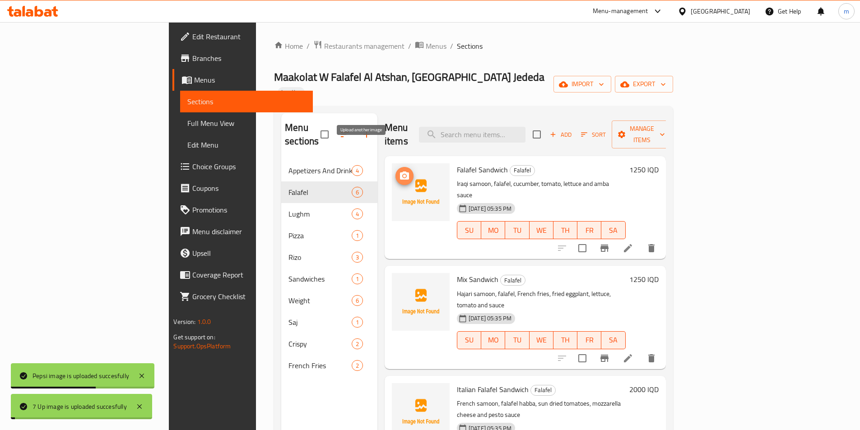
click at [400, 172] on icon "upload picture" at bounding box center [404, 176] width 9 height 8
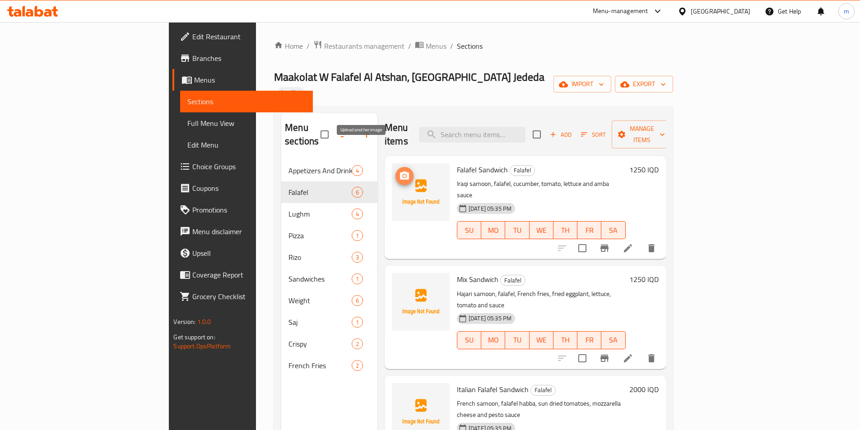
click at [403, 175] on circle "upload picture" at bounding box center [404, 176] width 3 height 3
click at [400, 281] on icon "upload picture" at bounding box center [404, 285] width 9 height 8
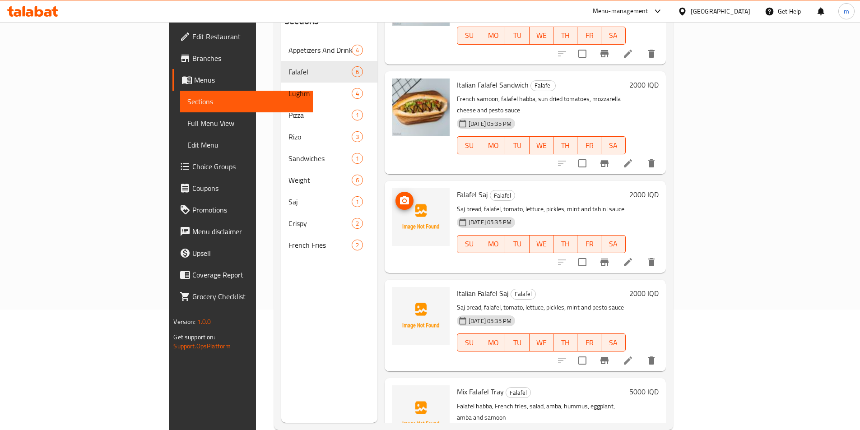
scroll to position [126, 0]
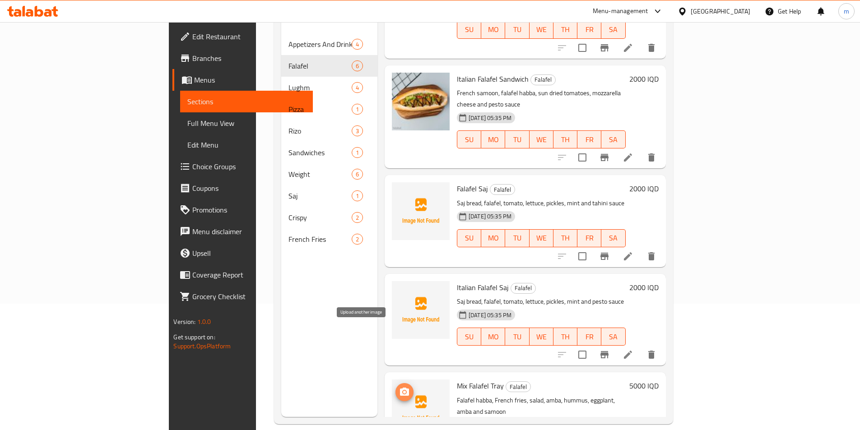
click at [395, 387] on span "upload picture" at bounding box center [404, 392] width 18 height 11
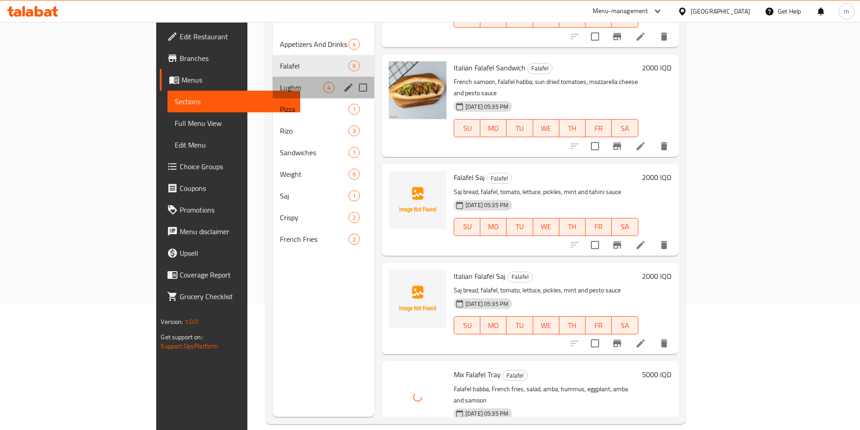
click at [273, 77] on div "Lughm 4" at bounding box center [324, 88] width 102 height 22
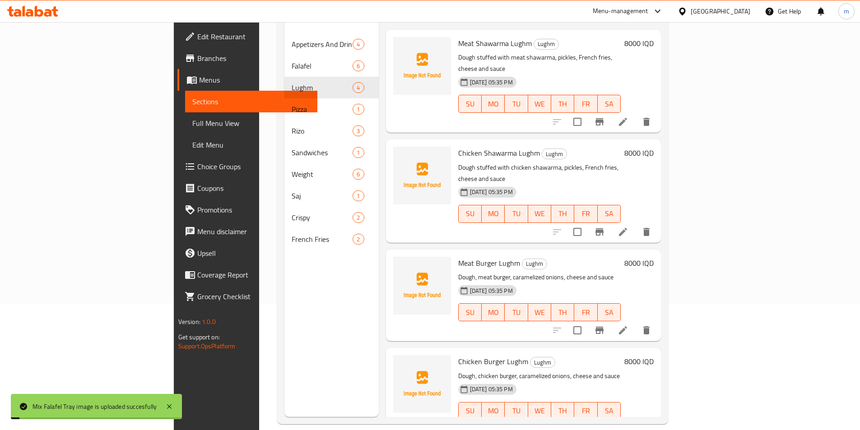
scroll to position [66, 0]
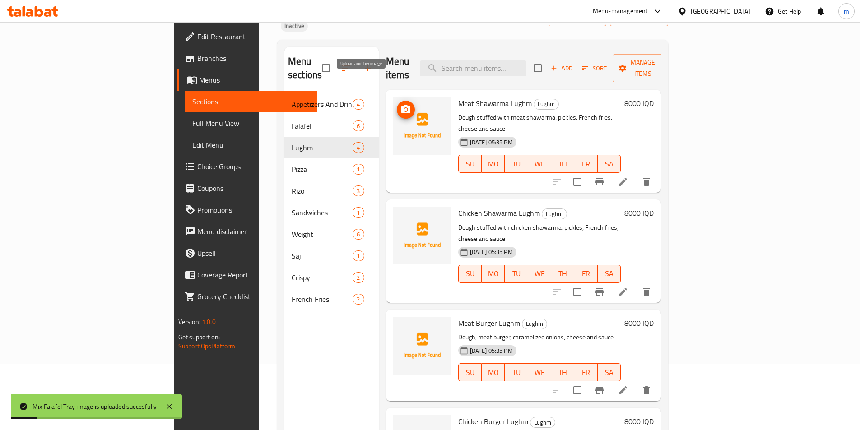
click at [400, 104] on icon "upload picture" at bounding box center [405, 109] width 11 height 11
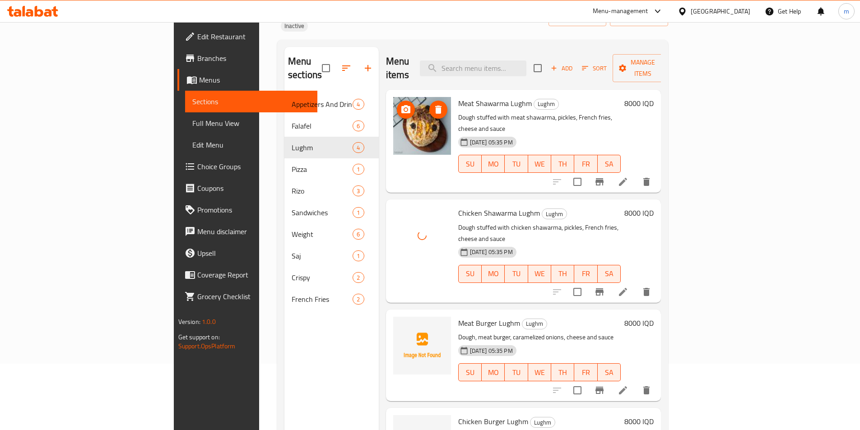
scroll to position [126, 0]
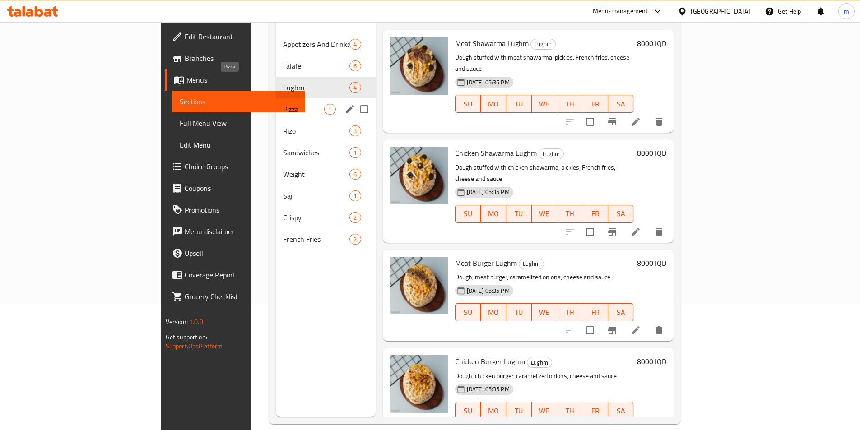
click at [283, 104] on span "Pizza" at bounding box center [303, 109] width 41 height 11
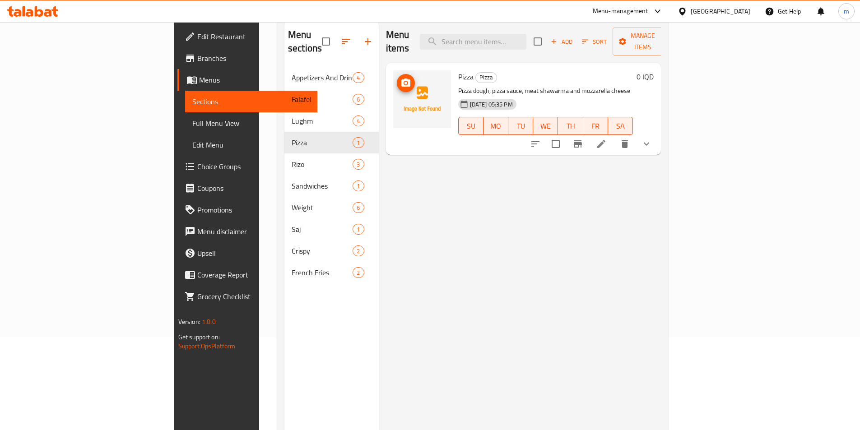
scroll to position [36, 0]
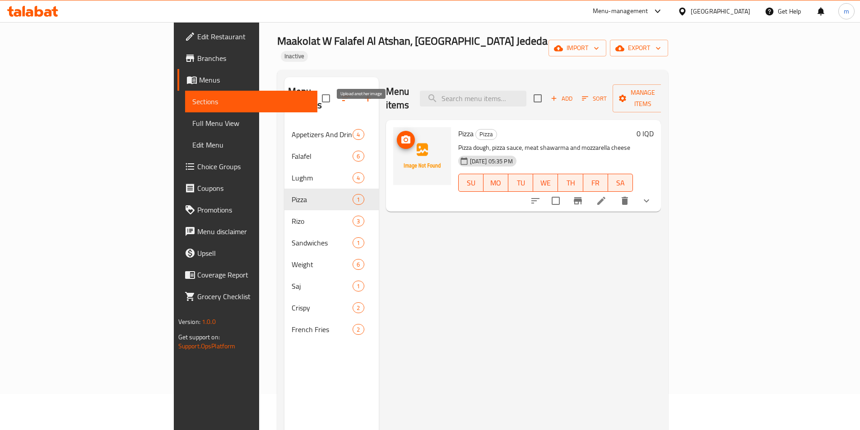
click at [400, 135] on icon "upload picture" at bounding box center [405, 140] width 11 height 11
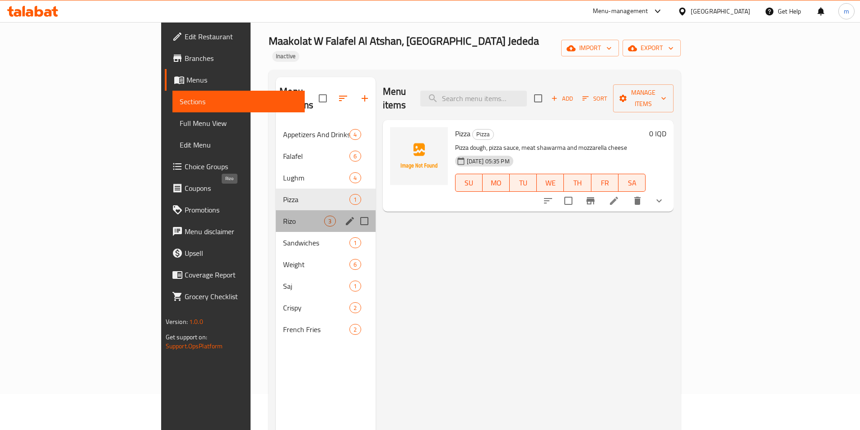
click at [283, 216] on span "Rizo" at bounding box center [303, 221] width 41 height 11
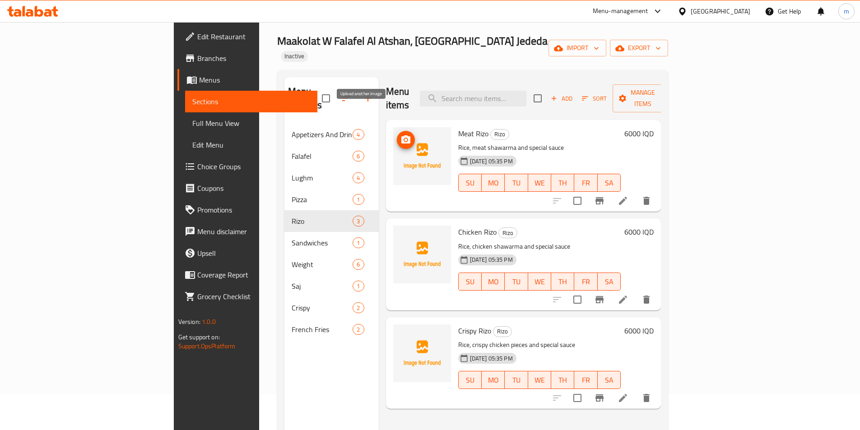
click at [401, 135] on icon "upload picture" at bounding box center [405, 139] width 9 height 8
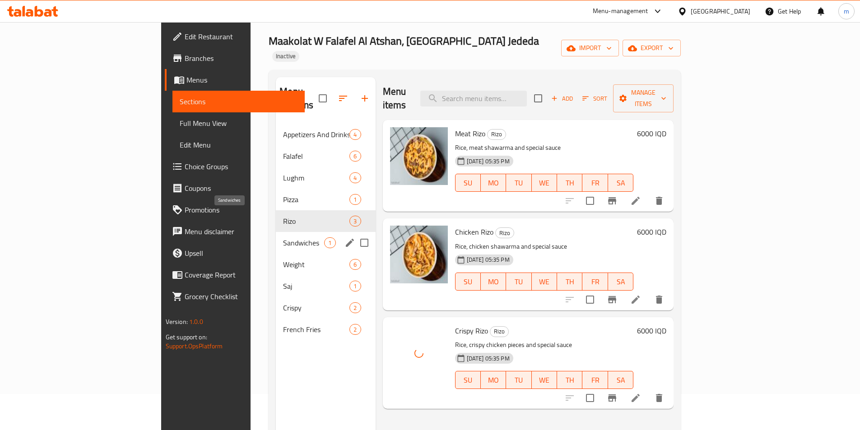
click at [283, 237] on span "Sandwiches" at bounding box center [303, 242] width 41 height 11
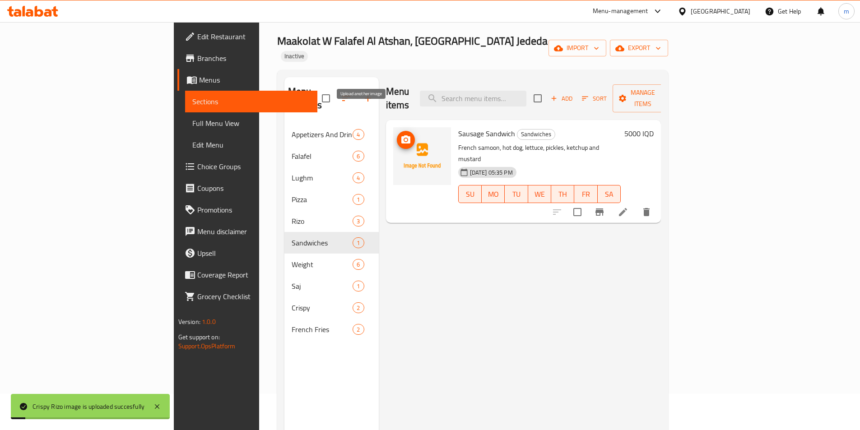
click at [401, 135] on icon "upload picture" at bounding box center [405, 139] width 9 height 8
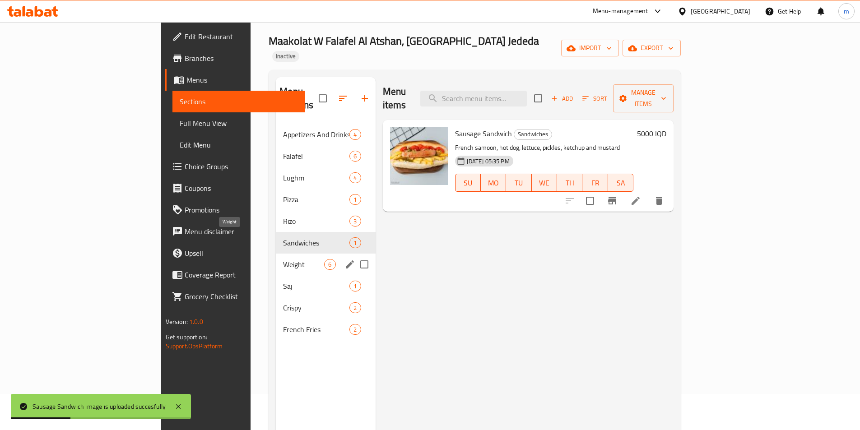
click at [283, 259] on span "Weight" at bounding box center [303, 264] width 41 height 11
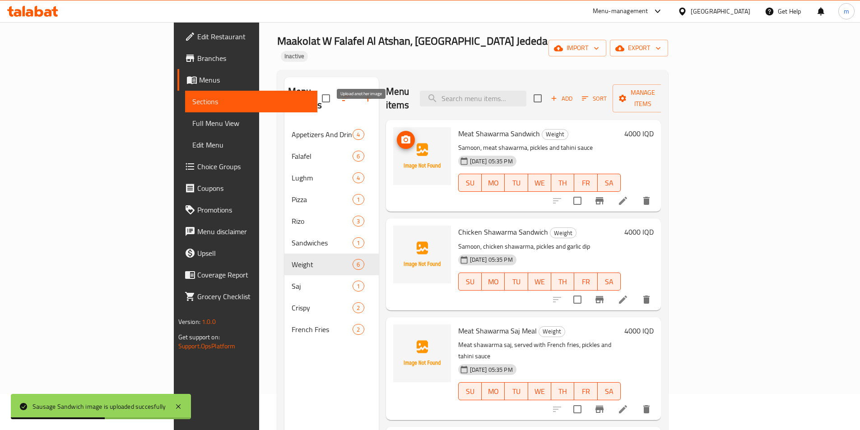
click at [401, 135] on icon "upload picture" at bounding box center [405, 139] width 9 height 8
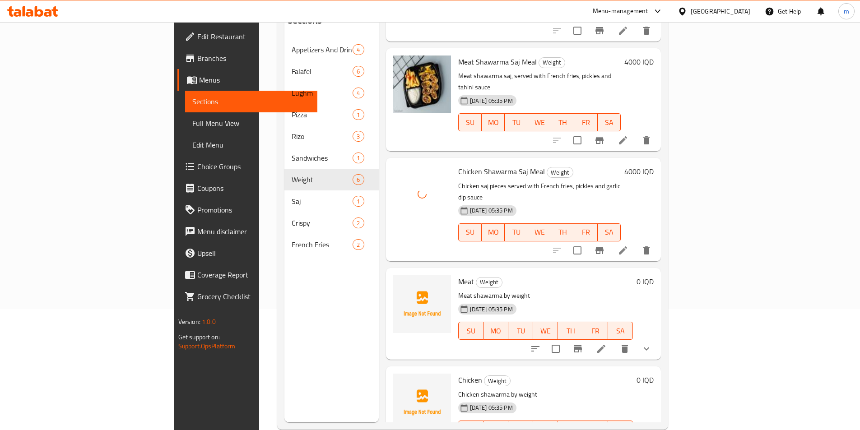
scroll to position [126, 0]
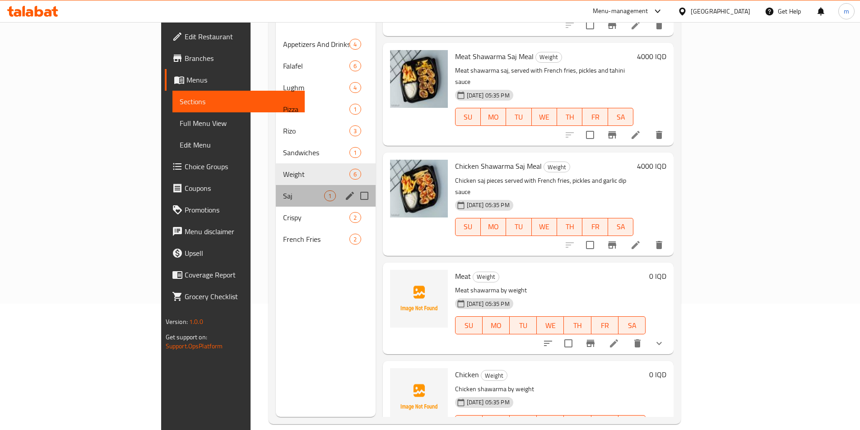
click at [276, 185] on div "Saj 1" at bounding box center [325, 196] width 99 height 22
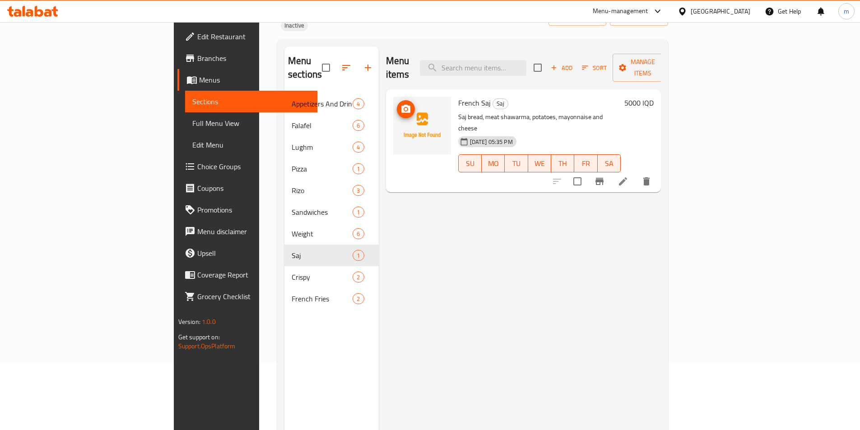
scroll to position [66, 0]
click at [400, 104] on icon "upload picture" at bounding box center [405, 109] width 11 height 11
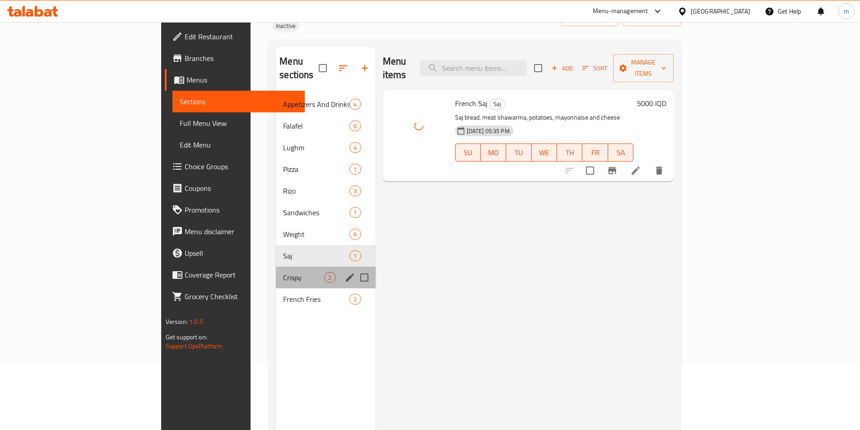
click at [283, 272] on span "Crispy" at bounding box center [303, 277] width 41 height 11
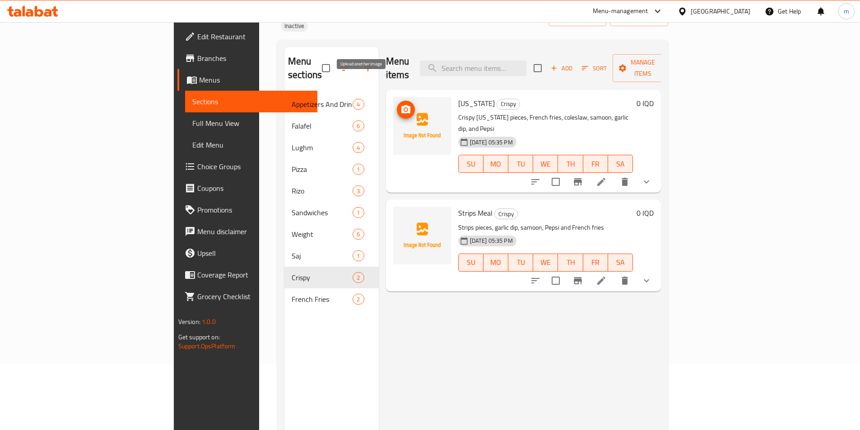
click at [401, 105] on icon "upload picture" at bounding box center [405, 109] width 9 height 8
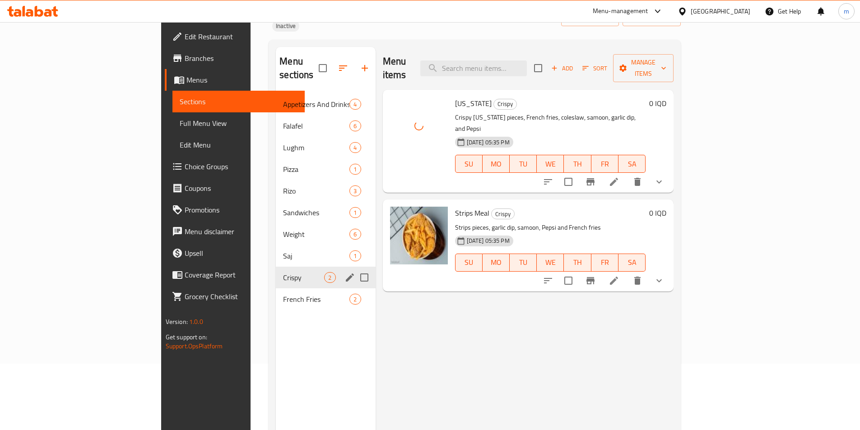
click at [276, 288] on div "French Fries 2" at bounding box center [325, 299] width 99 height 22
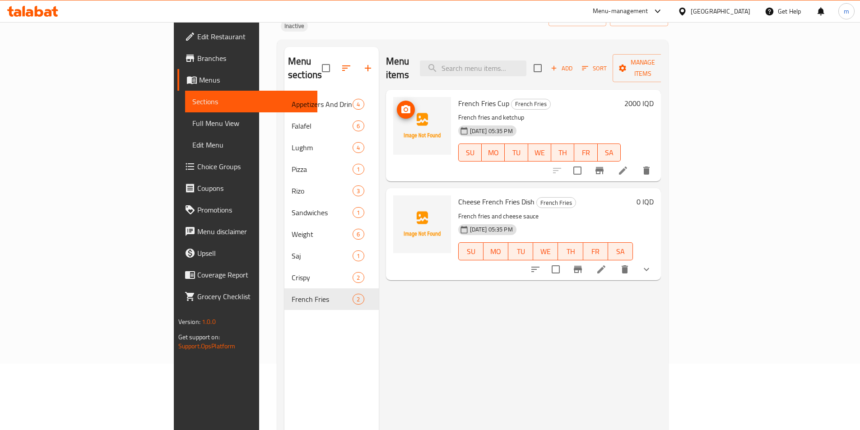
click at [393, 97] on img at bounding box center [422, 126] width 58 height 58
click at [400, 104] on icon "upload picture" at bounding box center [405, 109] width 11 height 11
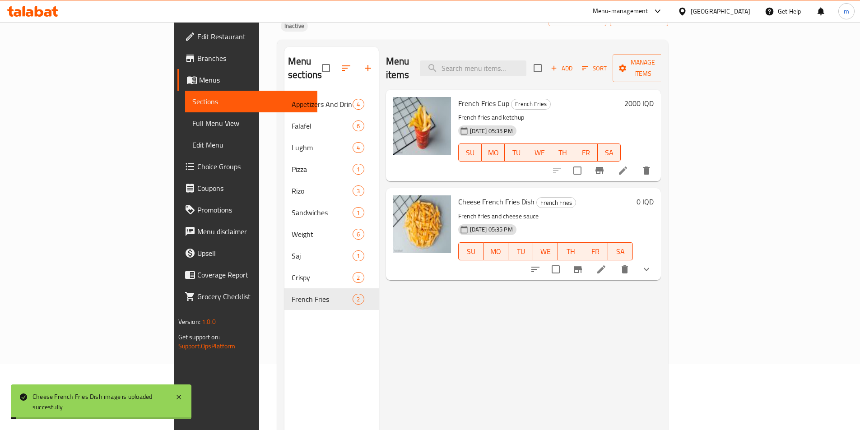
click at [59, 22] on div at bounding box center [430, 22] width 860 height 0
click at [177, 28] on link "Edit Restaurant" at bounding box center [247, 37] width 140 height 22
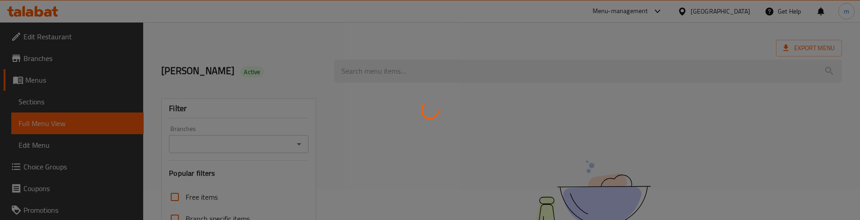
scroll to position [60, 0]
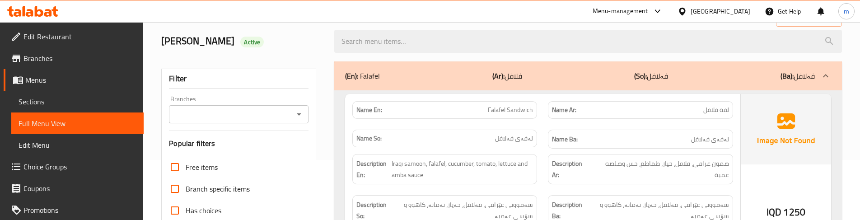
click at [88, 90] on link "Menus" at bounding box center [74, 80] width 140 height 22
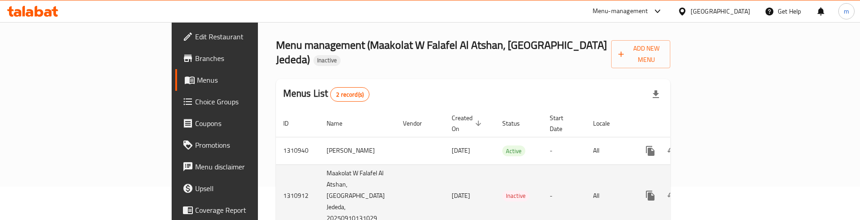
scroll to position [34, 0]
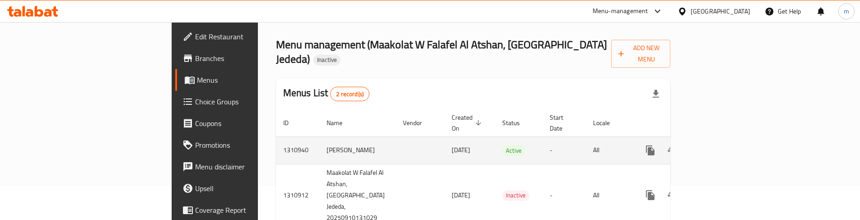
click at [720, 145] on icon "enhanced table" at bounding box center [715, 150] width 11 height 11
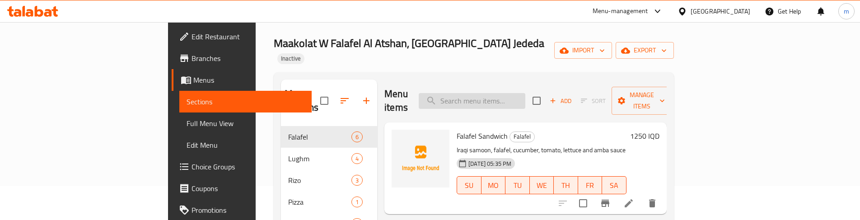
click at [525, 93] on input "search" at bounding box center [471, 101] width 107 height 16
paste input "Italian Falafel Sandwich"
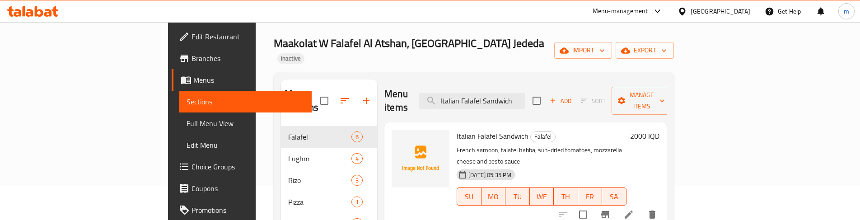
type input "Italian Falafel Sandwich"
click at [641, 206] on li at bounding box center [628, 214] width 25 height 16
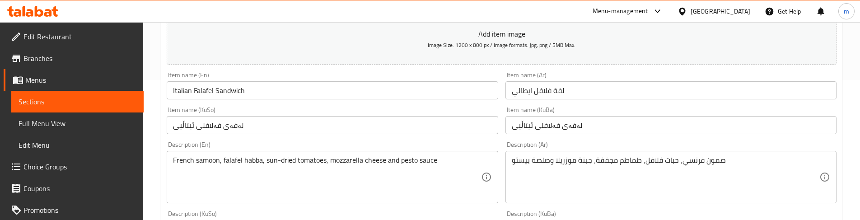
scroll to position [150, 0]
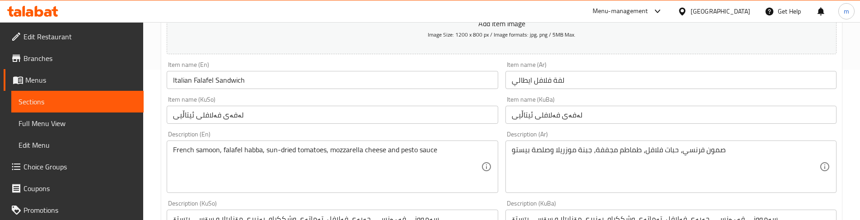
click at [175, 116] on input "لەفەی فەلافلی ئیتاڵیی" at bounding box center [332, 115] width 331 height 18
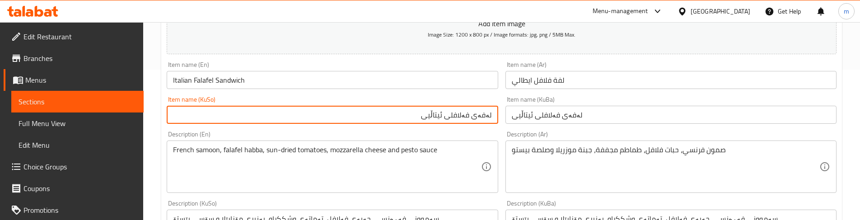
click at [361, 120] on input "لەفەی فەلافلی ئیتاڵیی" at bounding box center [332, 115] width 331 height 18
type input "لەفەی فەلافلی ئیتاڵی"
click at [559, 104] on div "Item name (KuBa) لەفەی فەلافلی ئیتاڵیی Item name (KuBa)" at bounding box center [670, 110] width 331 height 28
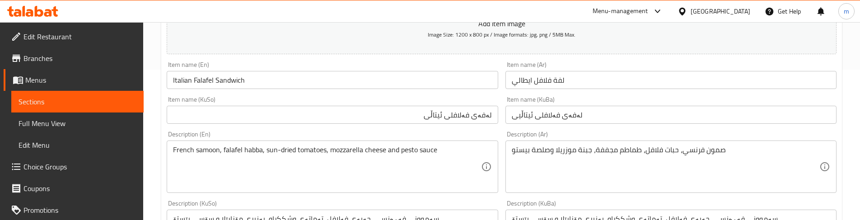
click at [559, 112] on input "لەفەی فەلافلی ئیتاڵیی" at bounding box center [670, 115] width 331 height 18
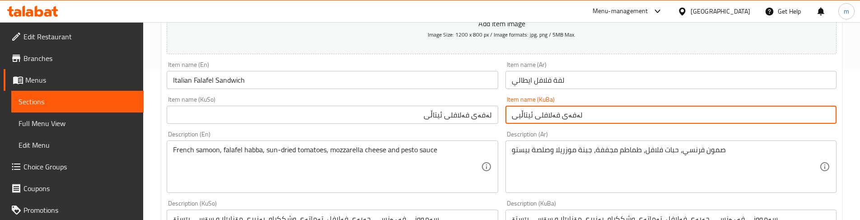
paste input "text"
type input "لەفەی فەلافلی ئیتاڵی"
click at [489, 133] on div "Description (En) French samoon, falafel habba, sun-dried tomatoes, mozzarella c…" at bounding box center [332, 162] width 331 height 62
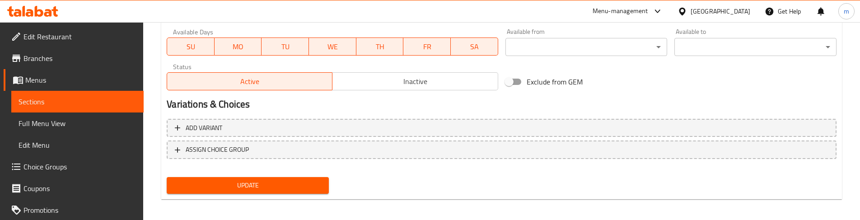
scroll to position [522, 0]
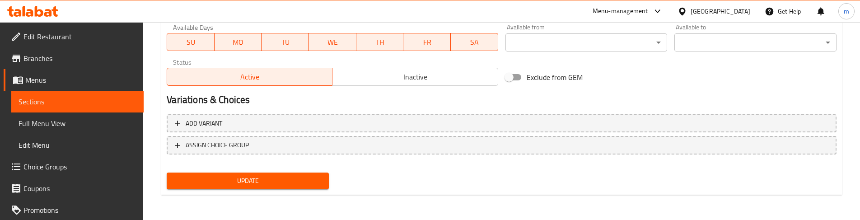
click at [268, 181] on span "Update" at bounding box center [248, 180] width 148 height 11
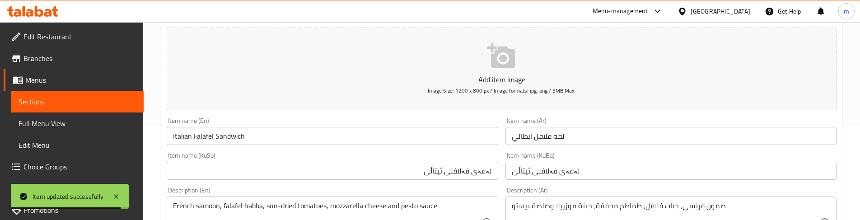
scroll to position [0, 0]
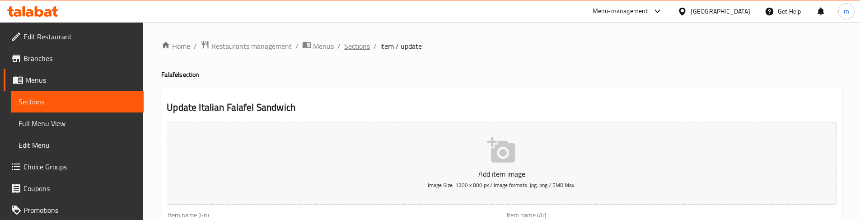
click at [355, 46] on span "Sections" at bounding box center [357, 46] width 26 height 11
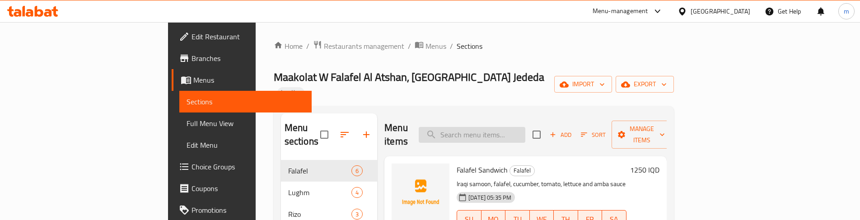
click at [525, 127] on input "search" at bounding box center [471, 135] width 107 height 16
paste input "Italian Falafel Sandwich"
type input "Italian Falafel Sandwich"
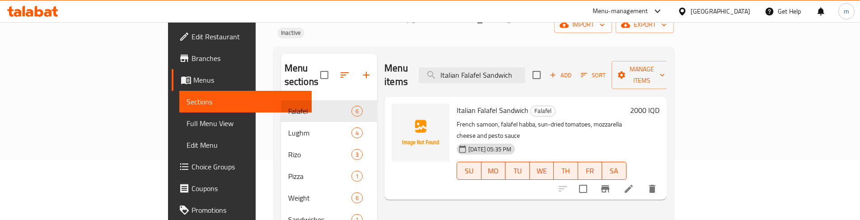
scroll to position [60, 0]
click at [634, 183] on icon at bounding box center [628, 188] width 11 height 11
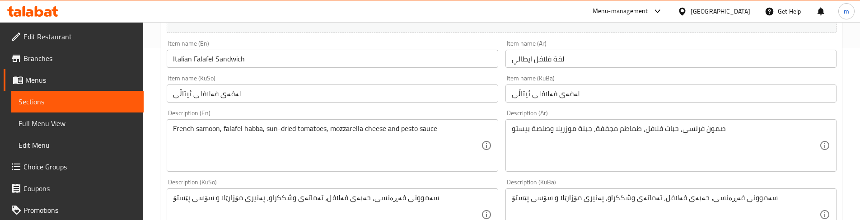
scroll to position [181, 0]
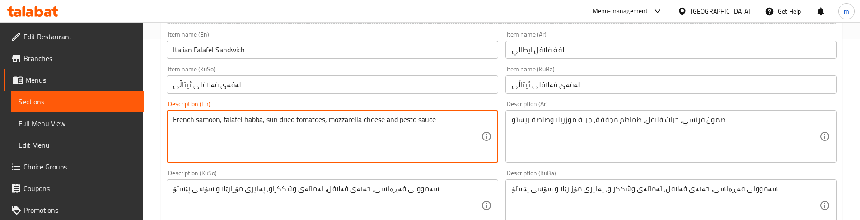
type textarea "French samoon, falafel habba, sun dried tomatoes, mozzarella cheese and pesto s…"
click at [500, 167] on div "Description (KuSo) سەموونی فەڕەنسی، حەبەی فەلافل، تەماتەی وشککراو، پەنیری مۆزار…" at bounding box center [332, 200] width 338 height 69
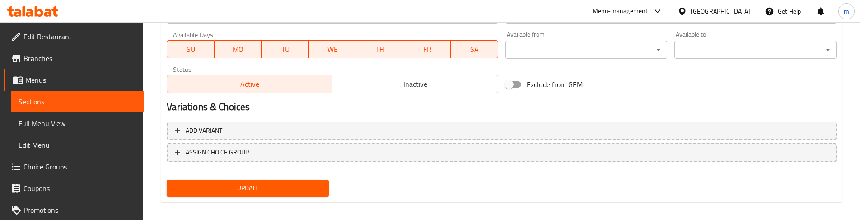
scroll to position [522, 0]
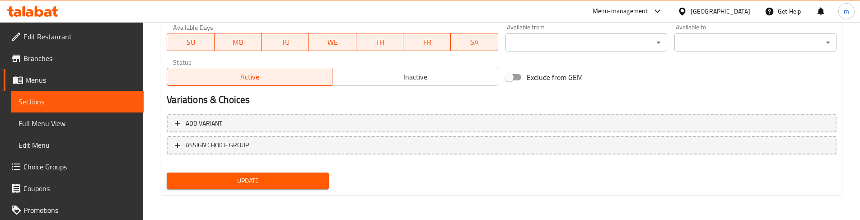
click at [240, 177] on span "Update" at bounding box center [248, 180] width 148 height 11
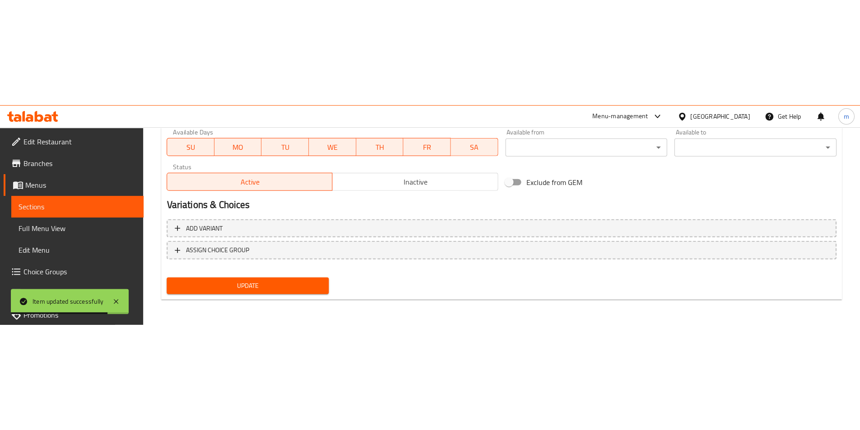
scroll to position [311, 0]
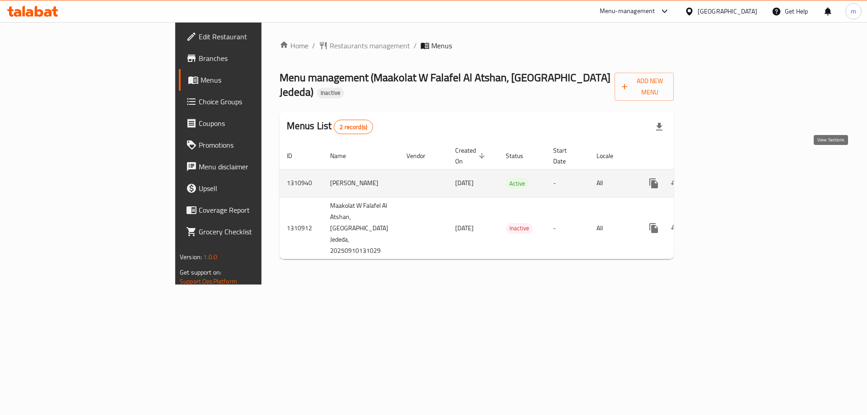
click at [724, 178] on icon "enhanced table" at bounding box center [718, 183] width 11 height 11
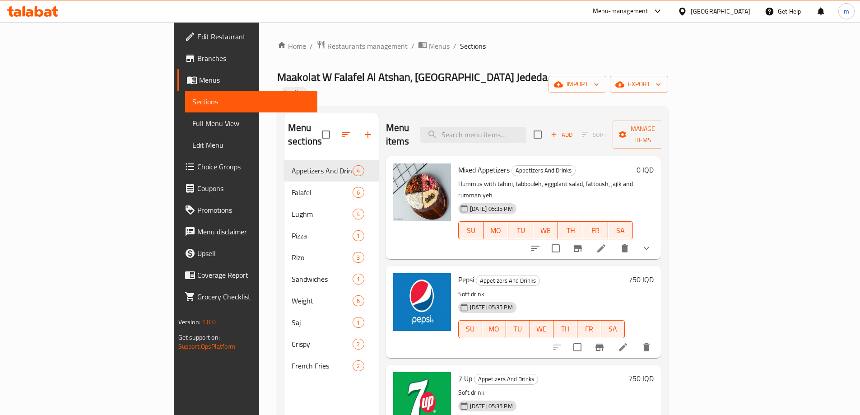
click at [192, 119] on span "Full Menu View" at bounding box center [251, 123] width 118 height 11
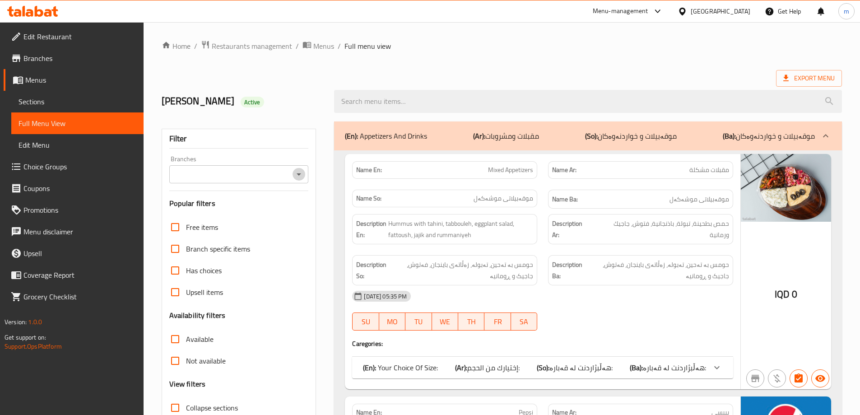
click at [301, 172] on icon "Open" at bounding box center [298, 174] width 11 height 11
click at [296, 176] on icon "Open" at bounding box center [298, 174] width 11 height 11
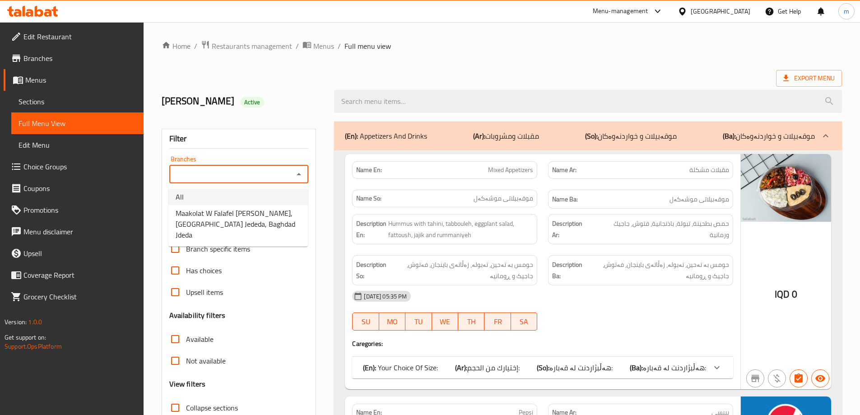
click at [250, 211] on span "Maakolat W Falafel Al Atshan, Baghdad Jededa, Baghdad Jdeda" at bounding box center [238, 224] width 125 height 33
type input "Maakolat W Falafel Al Atshan, Baghdad Jededa, Baghdad Jdeda"
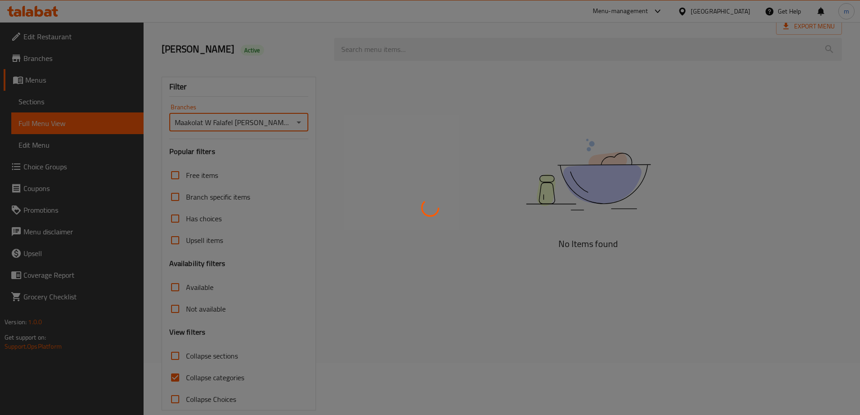
scroll to position [65, 0]
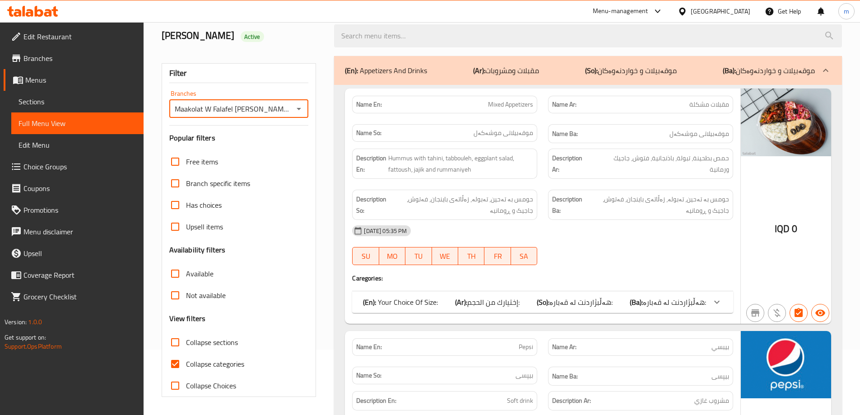
click at [175, 362] on input "Collapse categories" at bounding box center [175, 364] width 22 height 22
checkbox input "false"
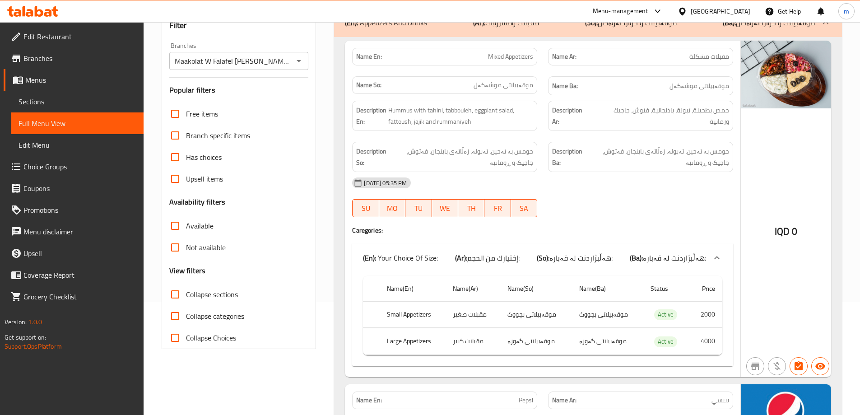
scroll to position [22, 0]
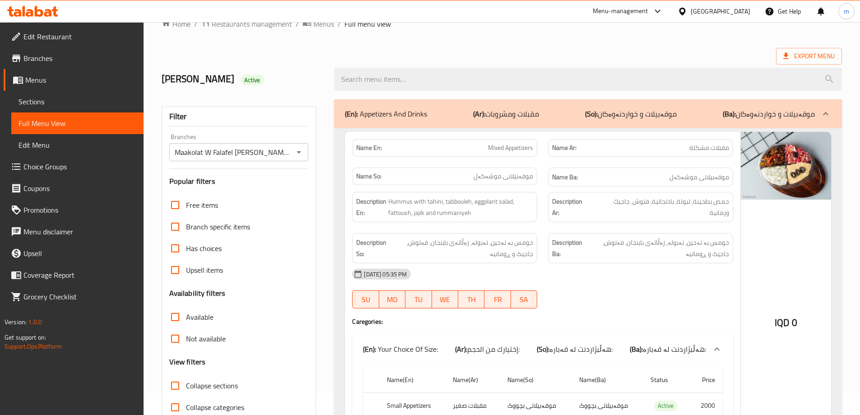
click at [65, 38] on span "Edit Restaurant" at bounding box center [79, 36] width 113 height 11
